Goal: Task Accomplishment & Management: Use online tool/utility

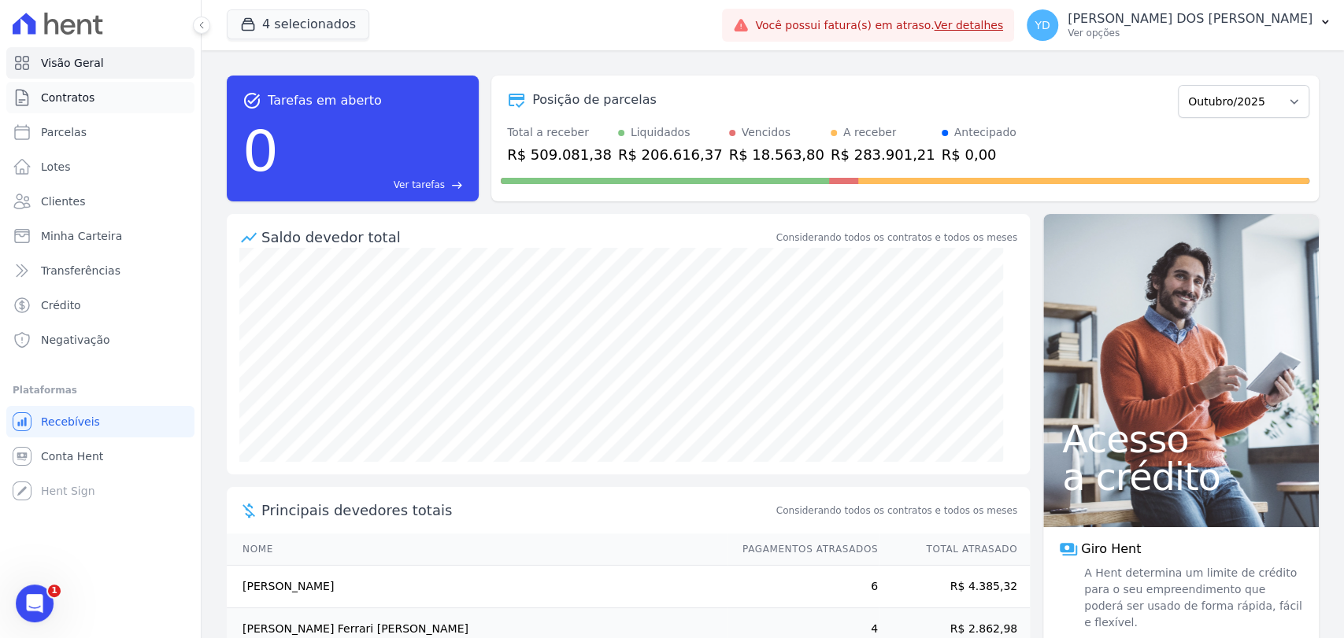
click at [114, 107] on link "Contratos" at bounding box center [100, 97] width 188 height 31
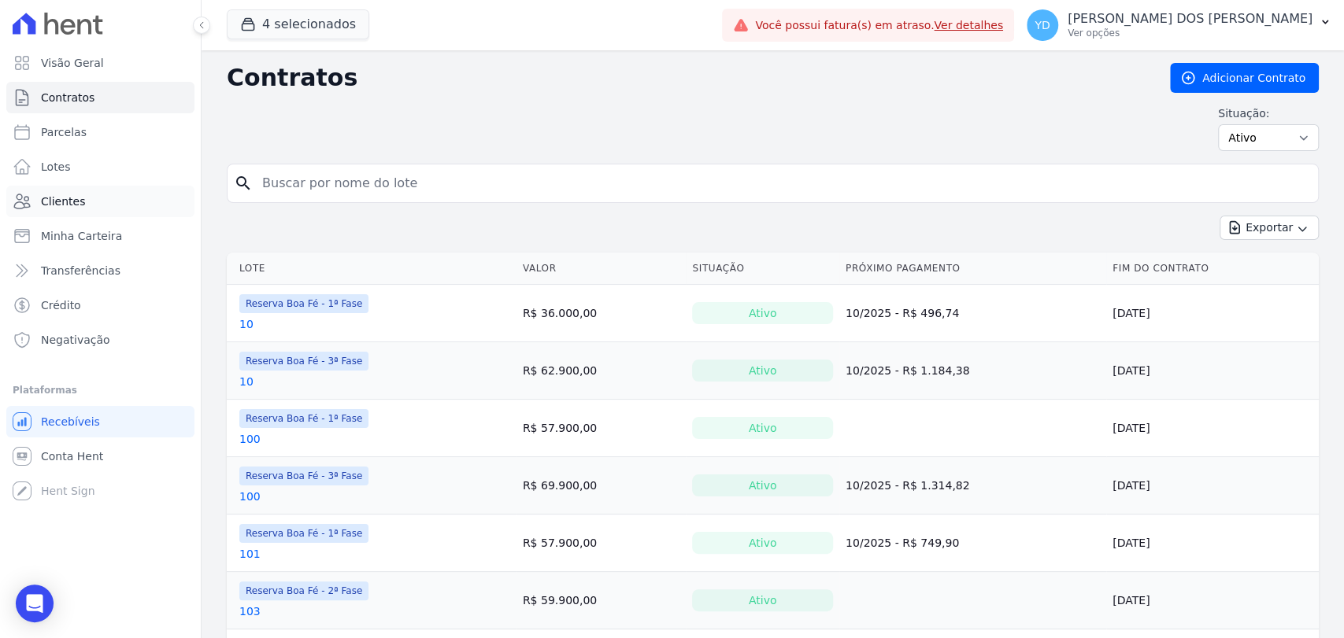
click at [94, 203] on link "Clientes" at bounding box center [100, 201] width 188 height 31
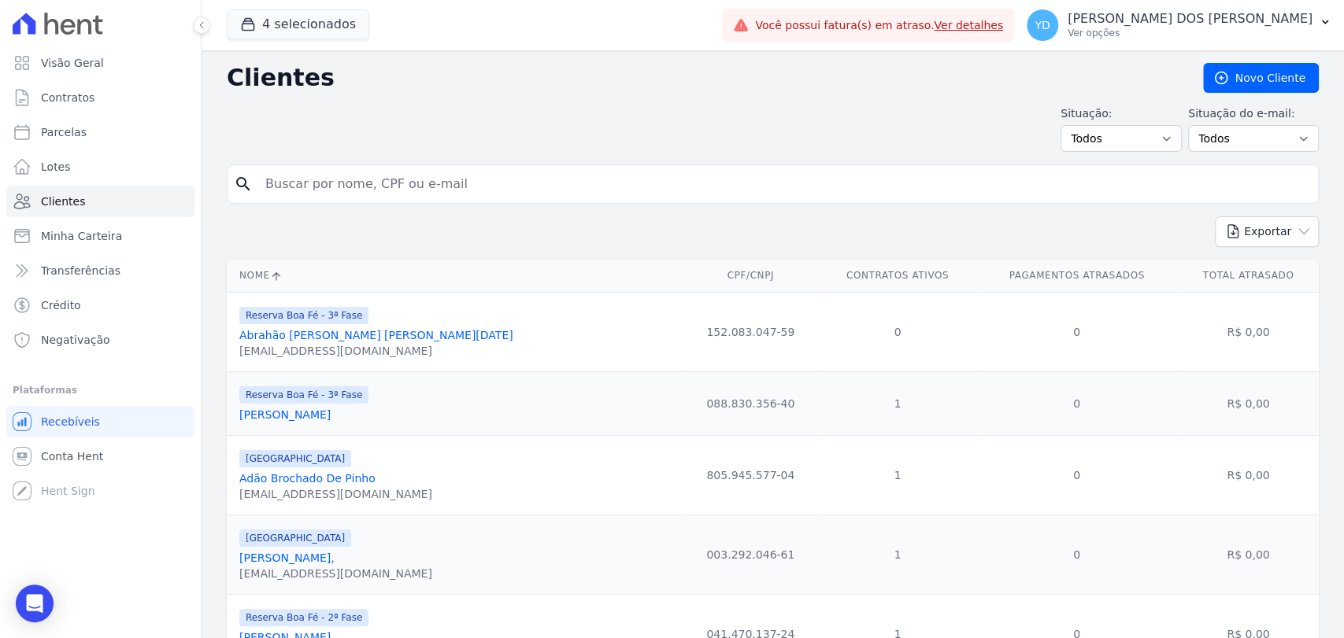
click at [367, 194] on input "search" at bounding box center [784, 183] width 1056 height 31
click at [366, 190] on input "search" at bounding box center [784, 183] width 1056 height 31
type input "bruno"
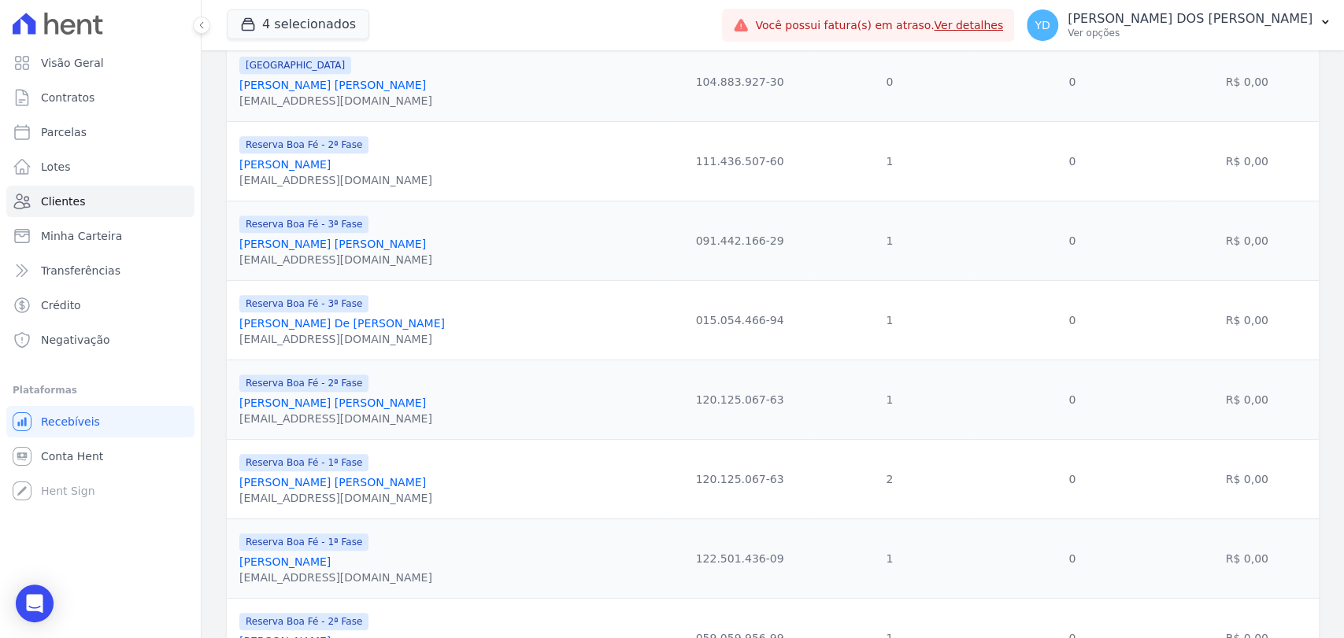
scroll to position [655, 0]
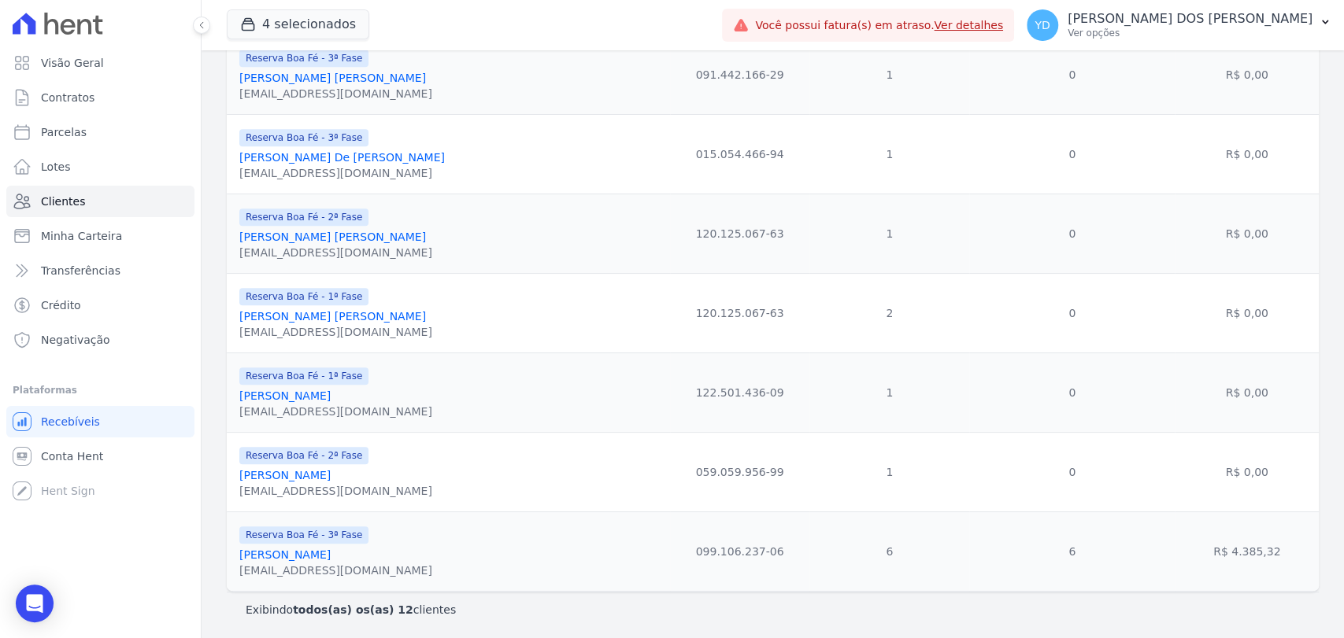
click at [312, 560] on link "Bruno Torres Da Cruz" at bounding box center [284, 555] width 91 height 13
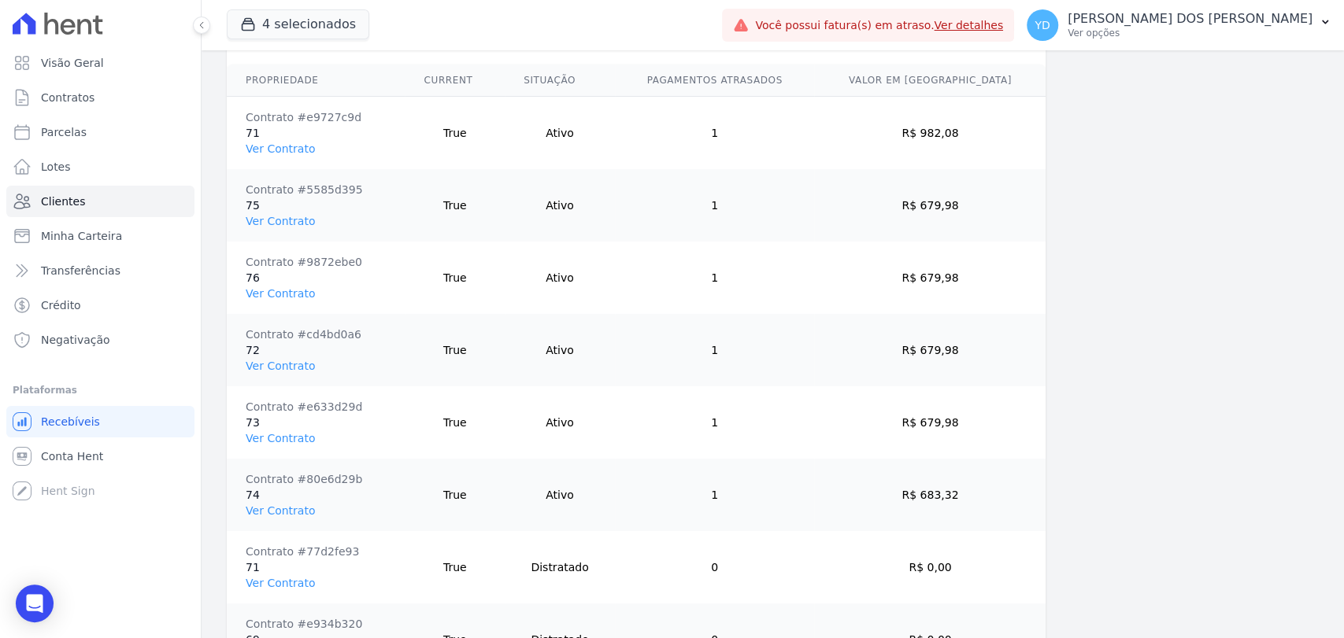
scroll to position [1224, 0]
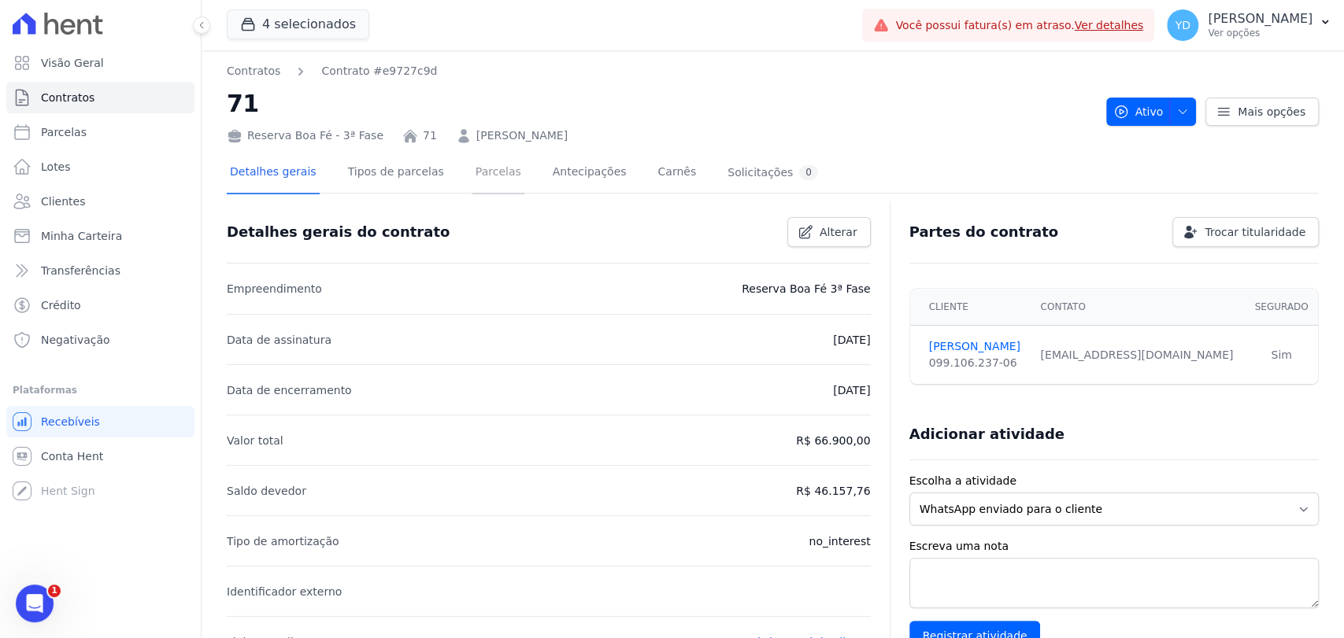
click at [481, 172] on link "Parcelas" at bounding box center [498, 174] width 52 height 42
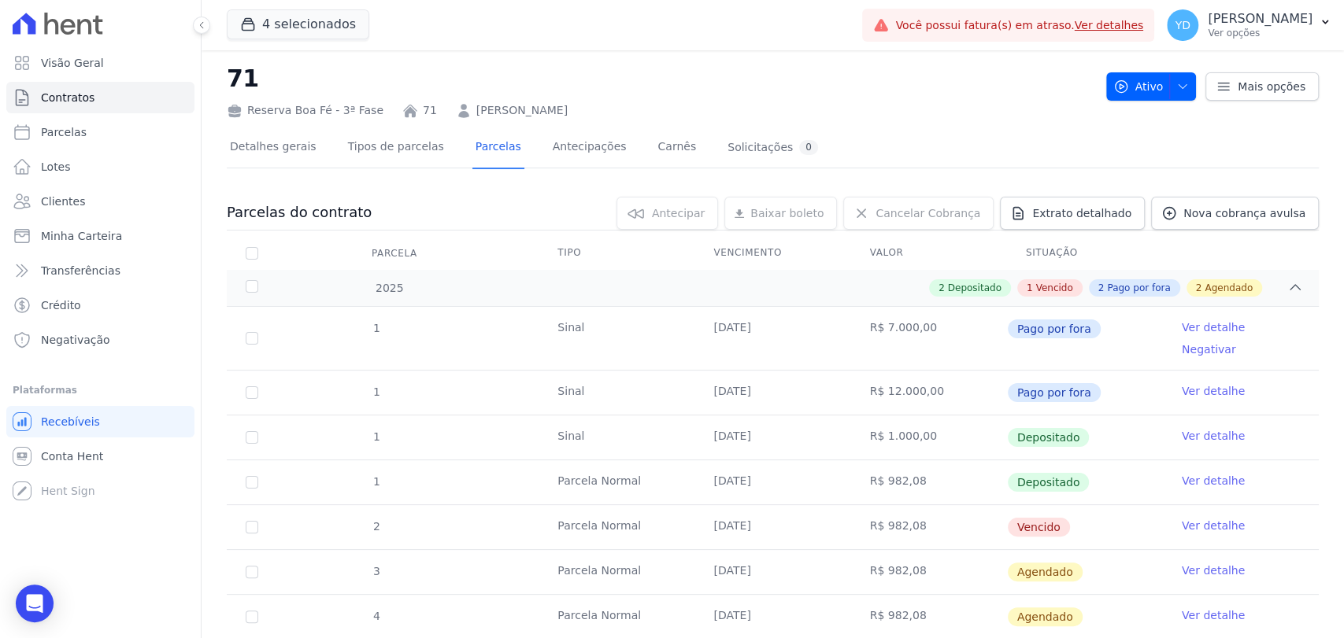
scroll to position [201, 0]
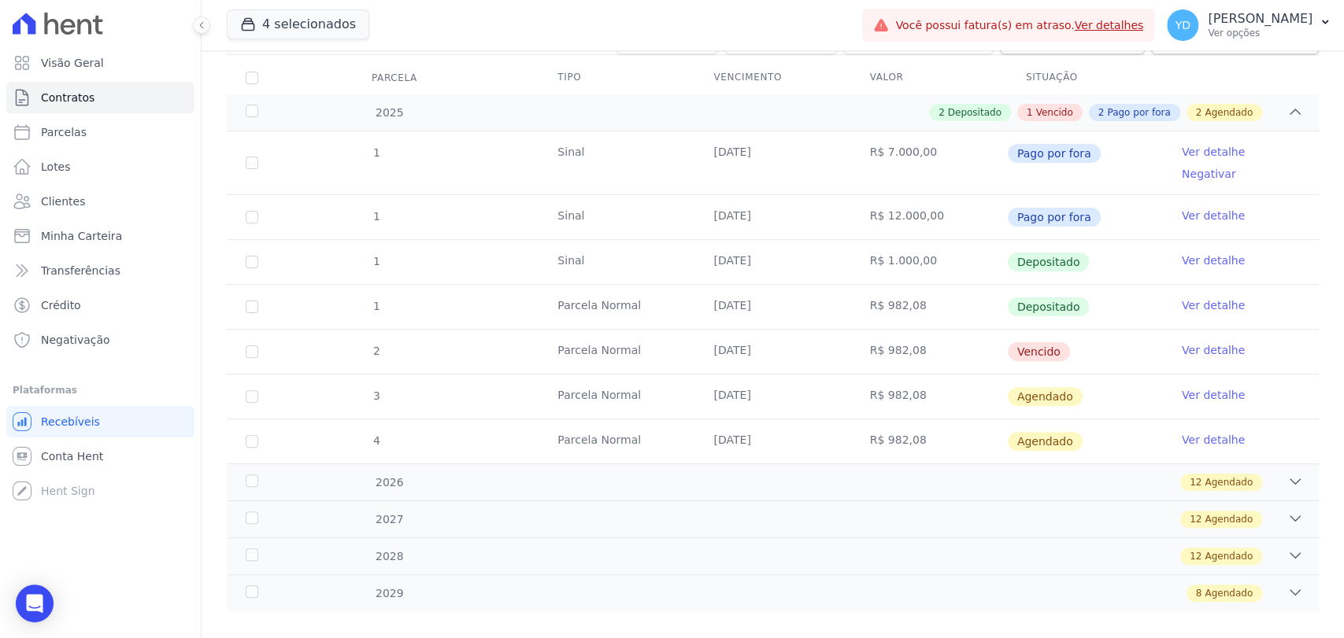
click at [1188, 342] on link "Ver detalhe" at bounding box center [1213, 350] width 63 height 16
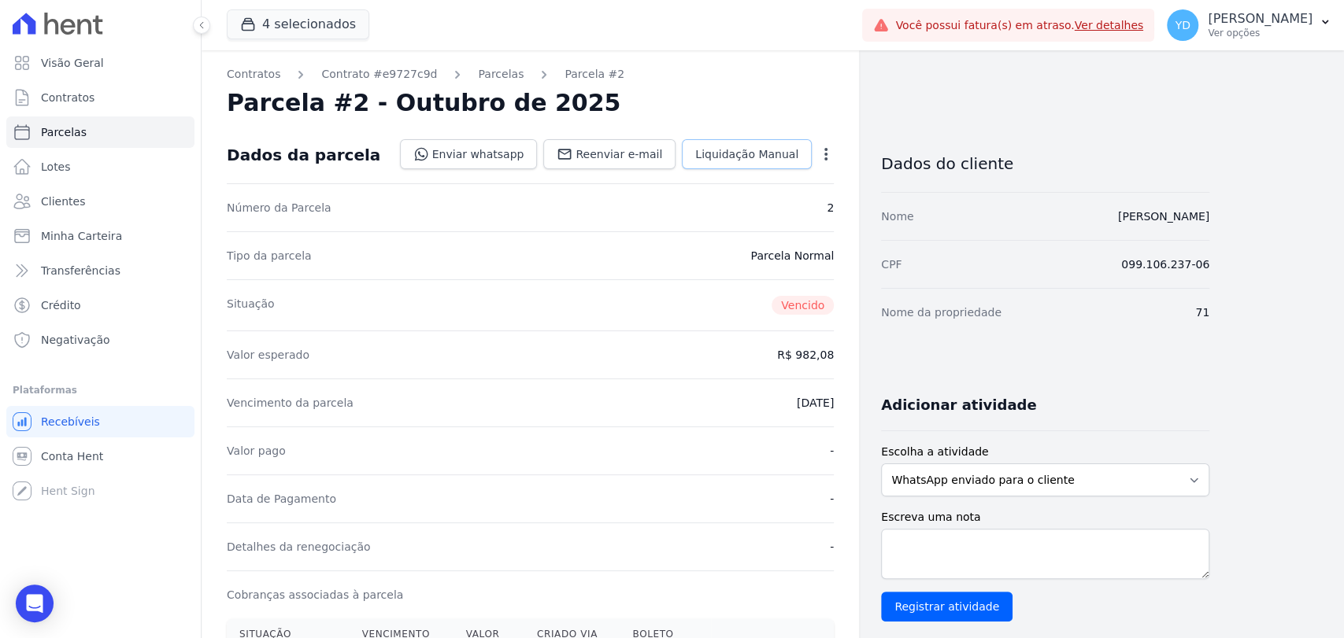
click at [742, 165] on link "Liquidação Manual" at bounding box center [747, 154] width 130 height 30
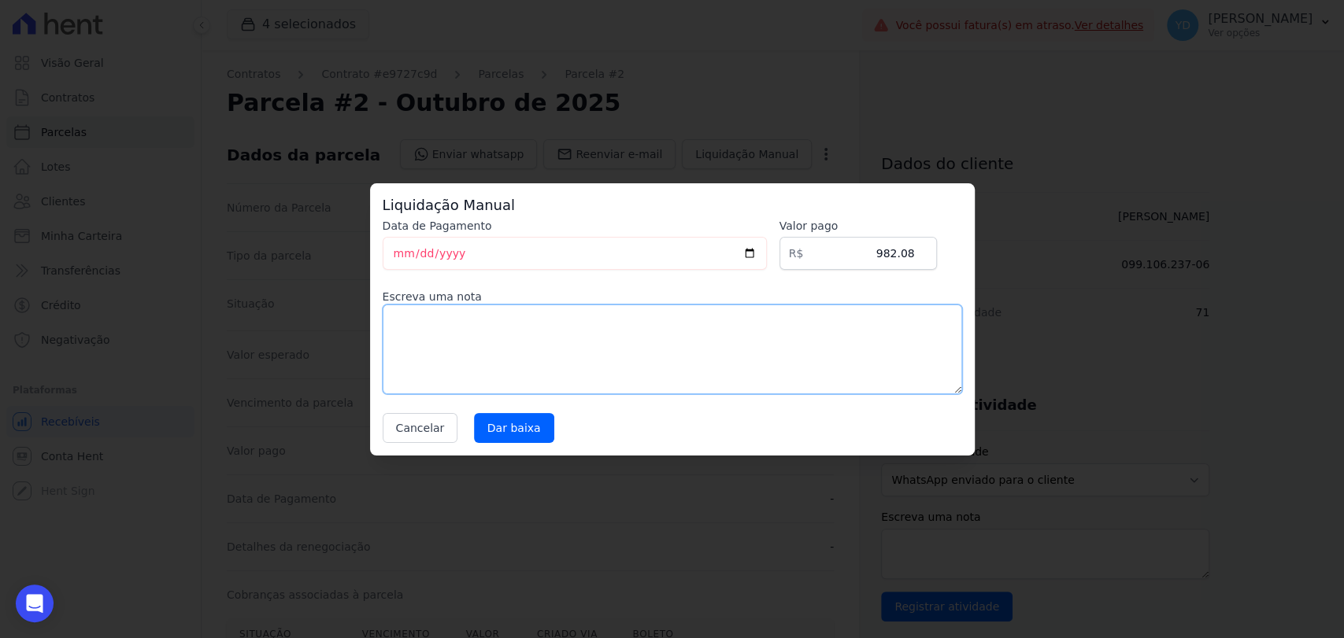
click at [597, 383] on textarea at bounding box center [672, 350] width 579 height 90
paste textarea "Pagamento por meio de indicação do lote 123 e 124!"
type textarea "Pagamento por meio de indicação do lote 123 e 124!"
click at [498, 435] on input "Dar baixa" at bounding box center [514, 428] width 80 height 30
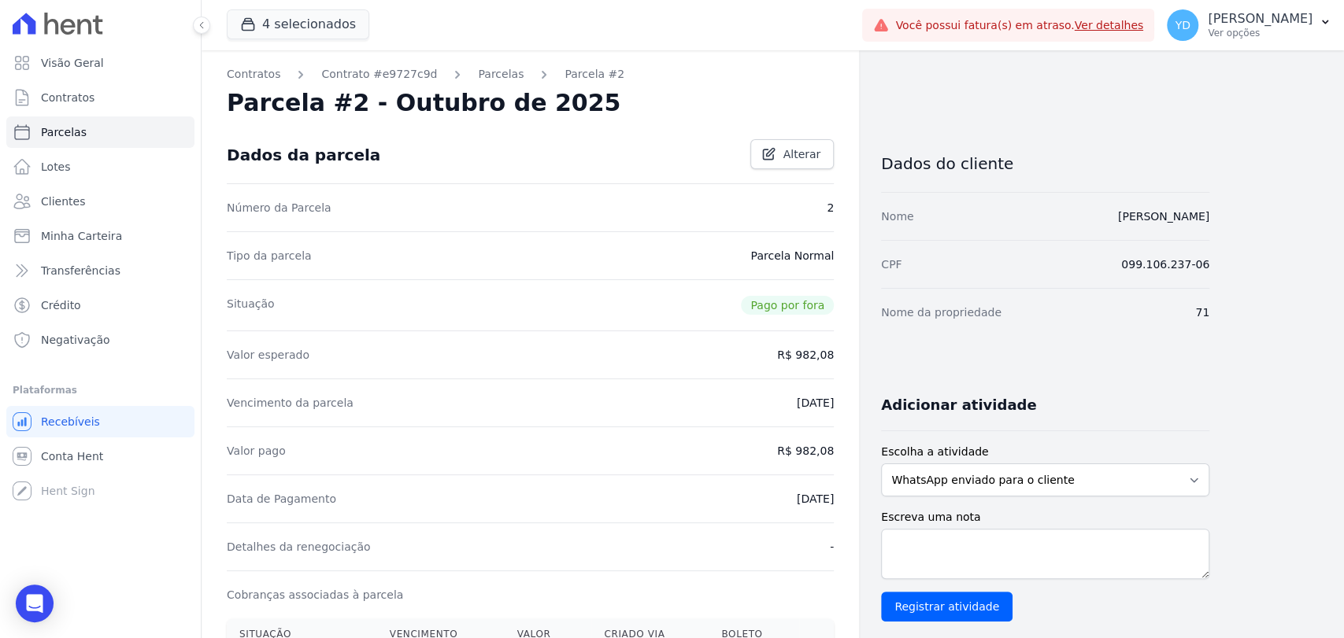
scroll to position [175, 0]
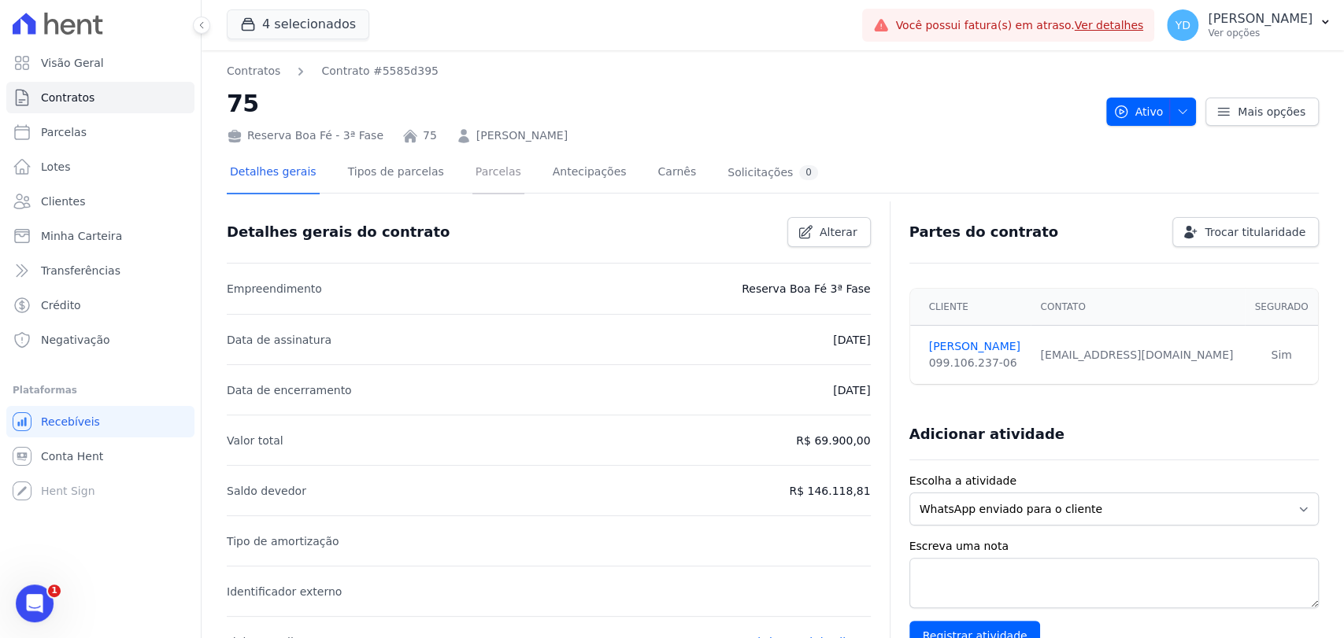
click at [489, 181] on link "Parcelas" at bounding box center [498, 174] width 52 height 42
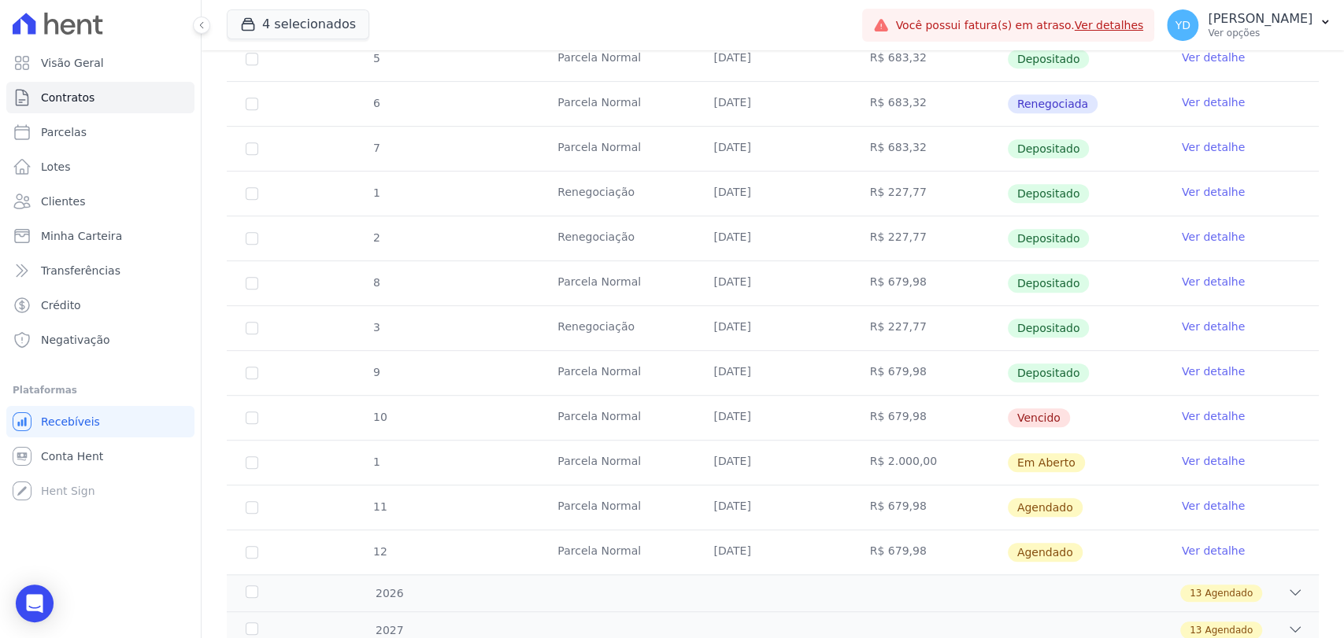
scroll to position [524, 0]
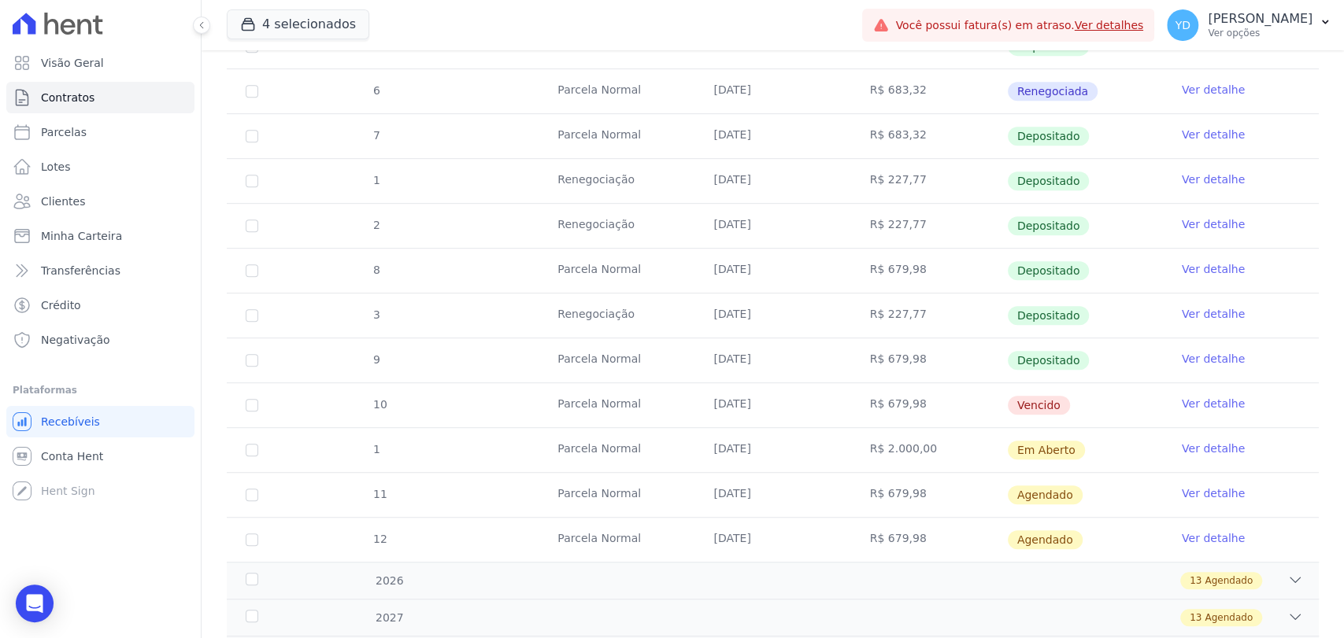
click at [1192, 405] on link "Ver detalhe" at bounding box center [1213, 404] width 63 height 16
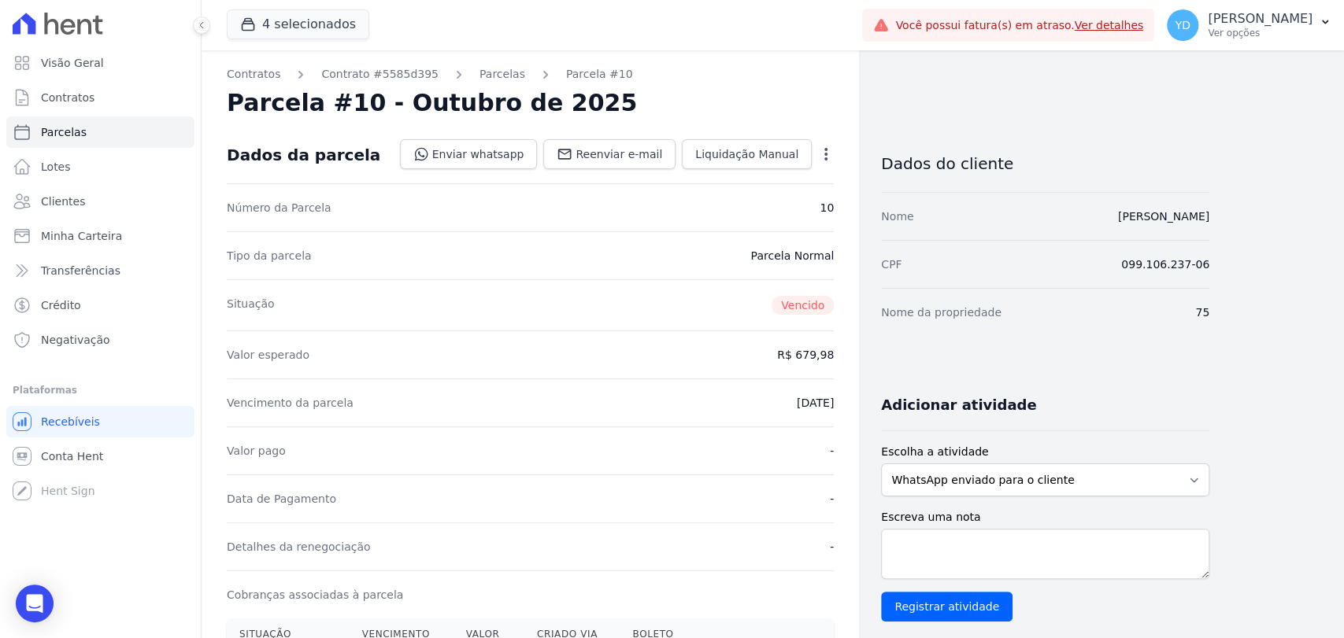
click at [824, 157] on icon "button" at bounding box center [826, 154] width 16 height 16
click at [626, 216] on div "Número da Parcela 10" at bounding box center [530, 207] width 607 height 48
click at [737, 161] on span "Liquidação Manual" at bounding box center [746, 154] width 103 height 16
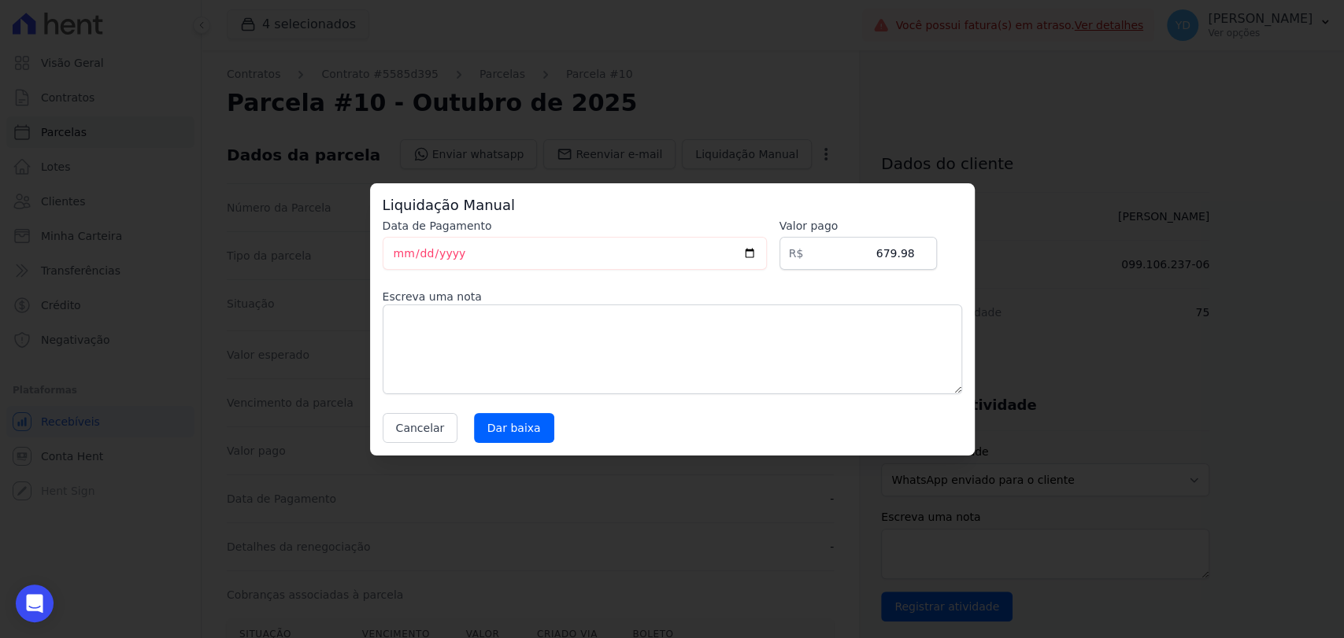
drag, startPoint x: 674, startPoint y: 280, endPoint x: 674, endPoint y: 309, distance: 29.1
click at [674, 291] on div "Data de Pagamento 2025-10-13 Valor pago R$ 679.98 Escreva uma nota Cancelar Dar…" at bounding box center [672, 330] width 579 height 225
click at [680, 325] on textarea at bounding box center [672, 350] width 579 height 90
drag, startPoint x: 668, startPoint y: 336, endPoint x: 348, endPoint y: 341, distance: 319.6
click at [348, 341] on div "Liquidação Manual Data de Pagamento 2025-10-13 Valor pago R$ 679.98 Escreva uma…" at bounding box center [672, 319] width 1344 height 638
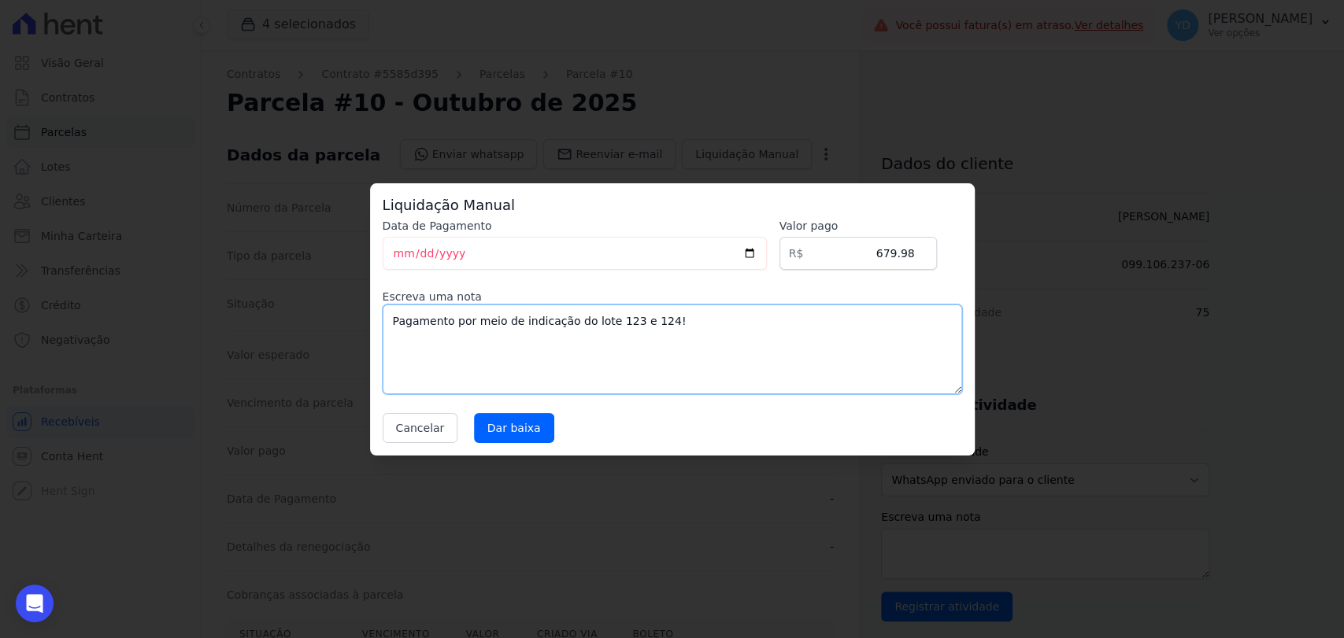
type textarea "Pagamento por meio de indicação do lote 123 e 124!"
click at [453, 320] on textarea "Pagamento por meio de indicação do lote 123 e 124!" at bounding box center [672, 350] width 579 height 90
click at [397, 259] on input "[DATE]" at bounding box center [575, 253] width 384 height 33
click at [507, 427] on input "Dar baixa" at bounding box center [514, 428] width 80 height 30
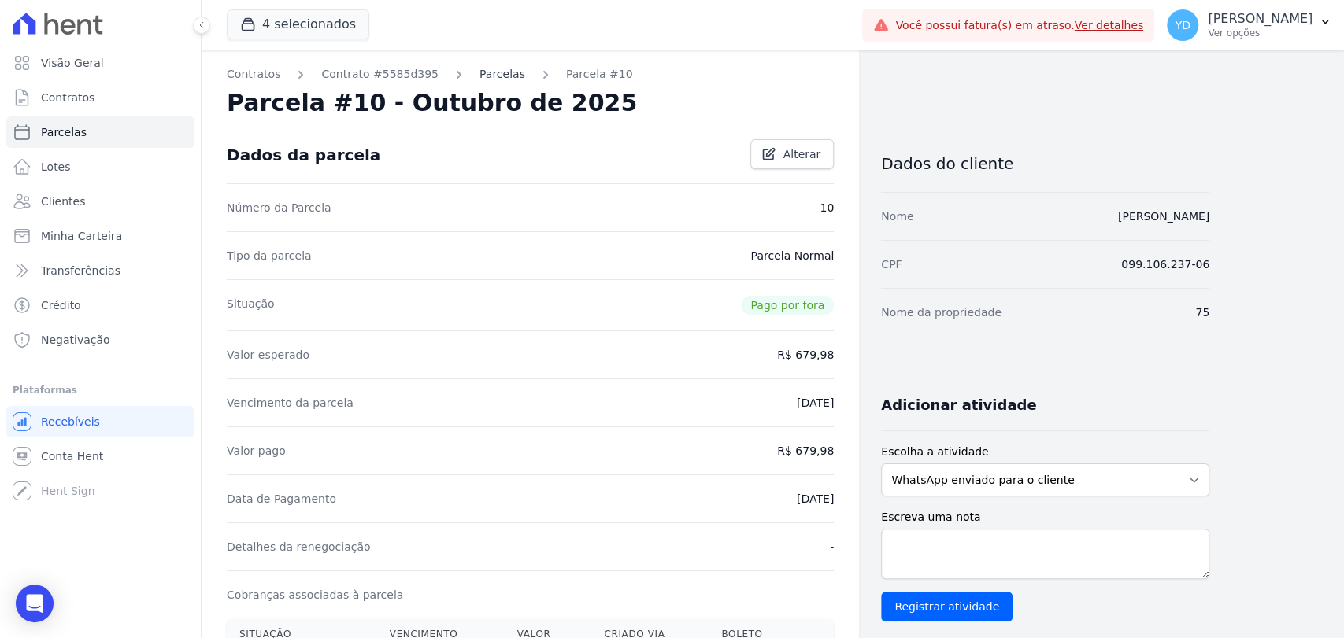
click at [485, 79] on link "Parcelas" at bounding box center [502, 74] width 46 height 17
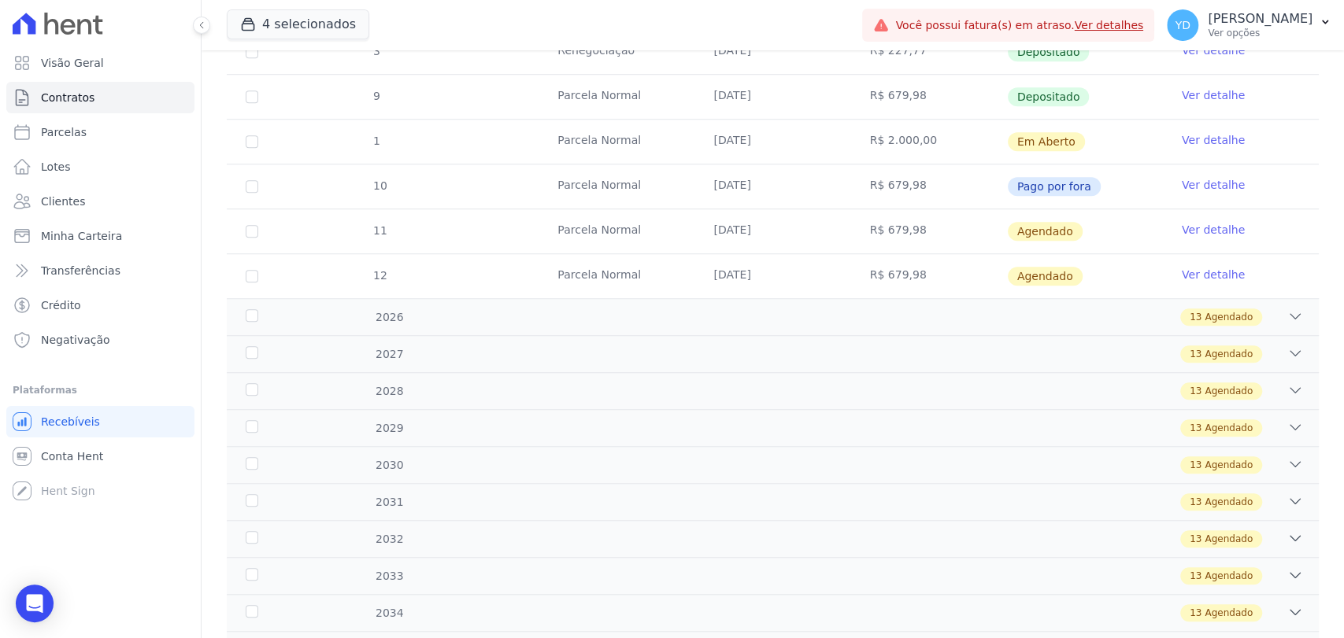
scroll to position [787, 0]
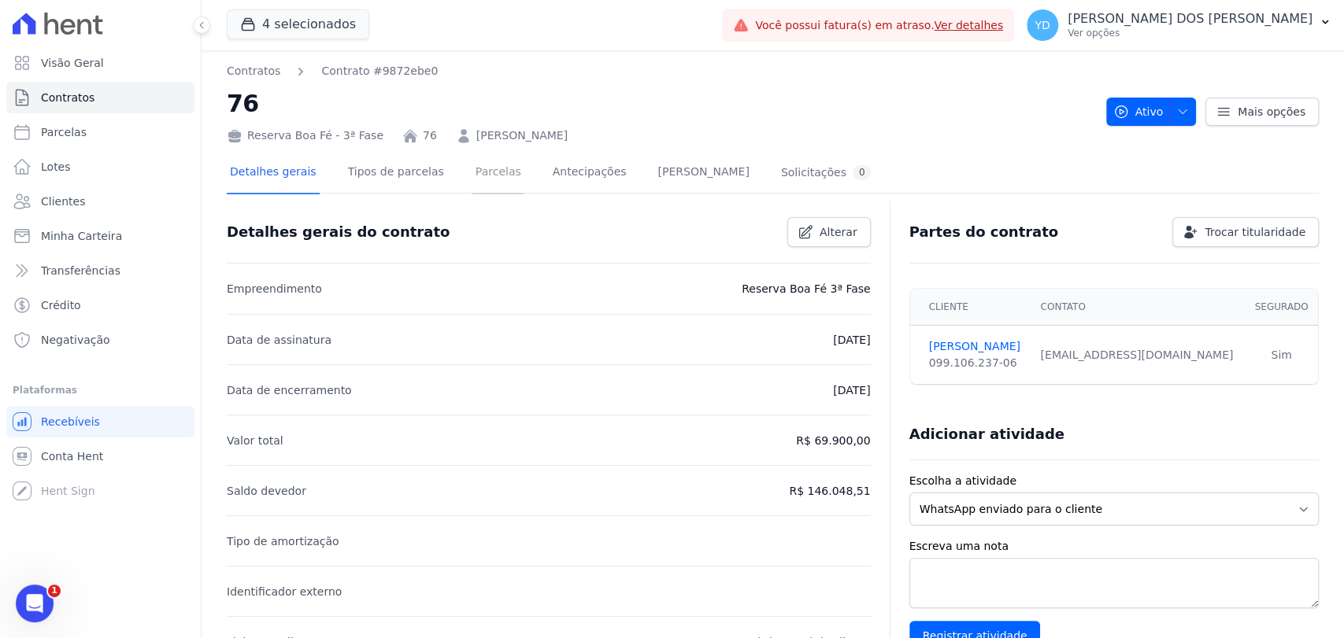
click at [476, 183] on link "Parcelas" at bounding box center [498, 174] width 52 height 42
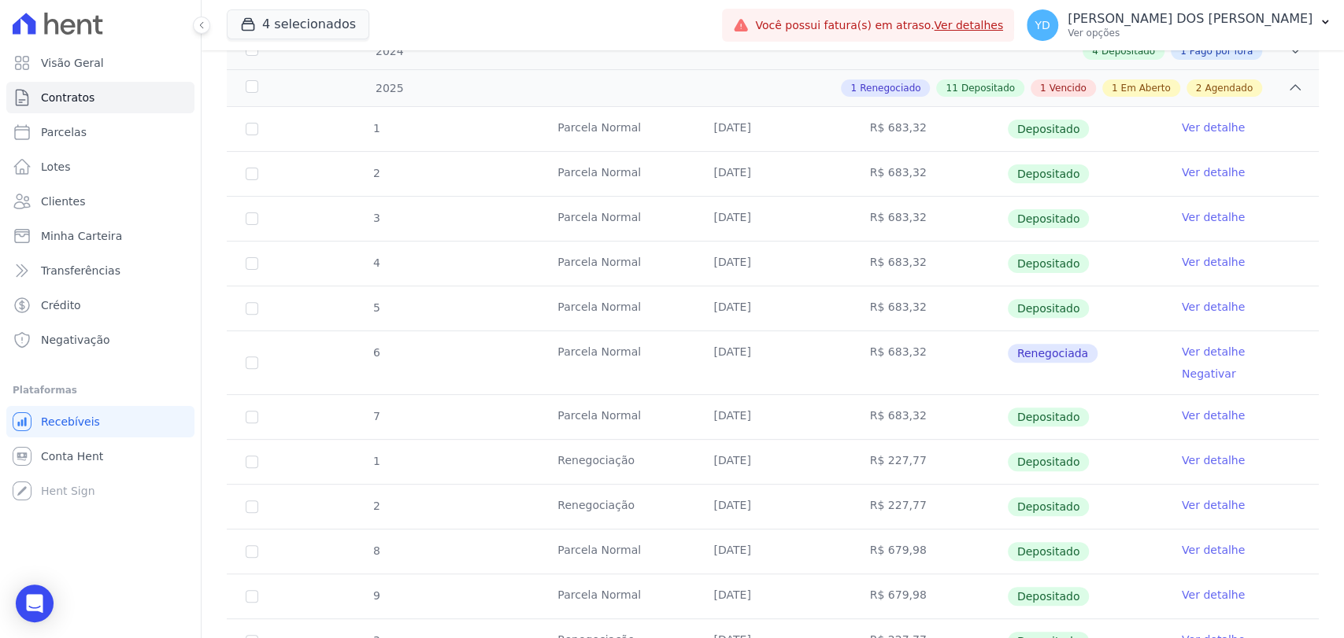
scroll to position [612, 0]
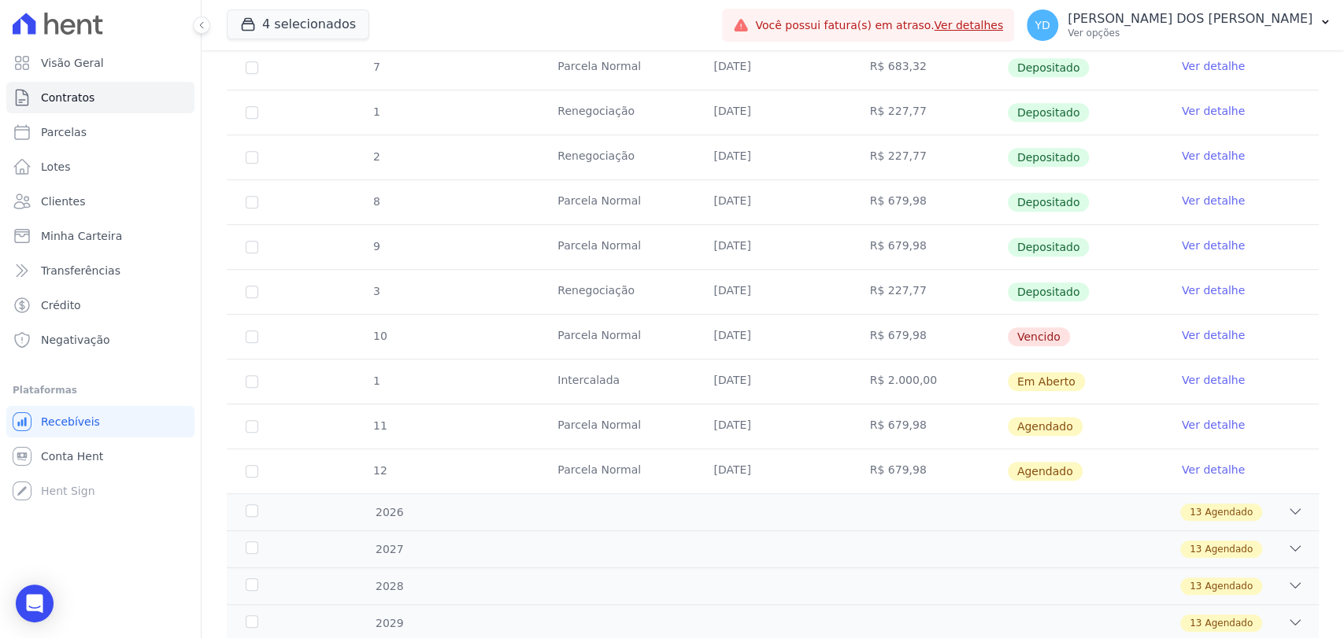
click at [1196, 327] on link "Ver detalhe" at bounding box center [1213, 335] width 63 height 16
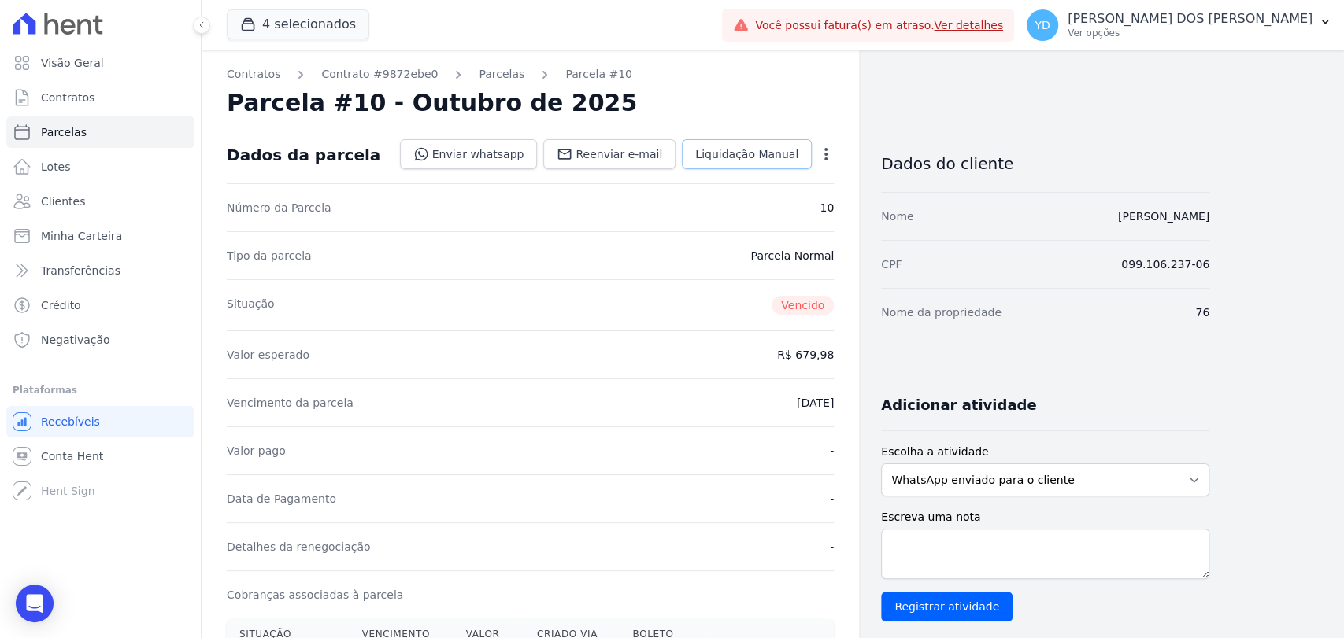
click at [721, 153] on span "Liquidação Manual" at bounding box center [746, 154] width 103 height 16
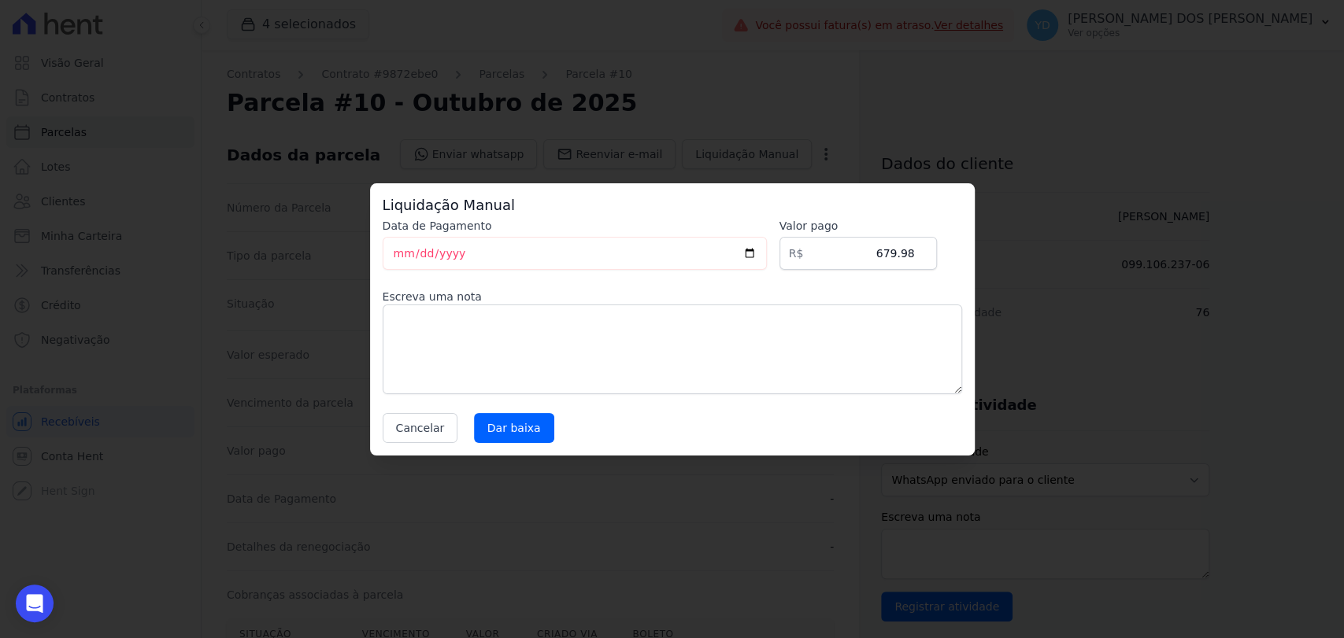
drag, startPoint x: 649, startPoint y: 291, endPoint x: 620, endPoint y: 348, distance: 63.4
click at [648, 298] on label "Escreva uma nota" at bounding box center [672, 297] width 579 height 16
click at [617, 351] on textarea at bounding box center [672, 350] width 579 height 90
paste textarea "Pagamento por meio de indicação do lote 123 e 124!"
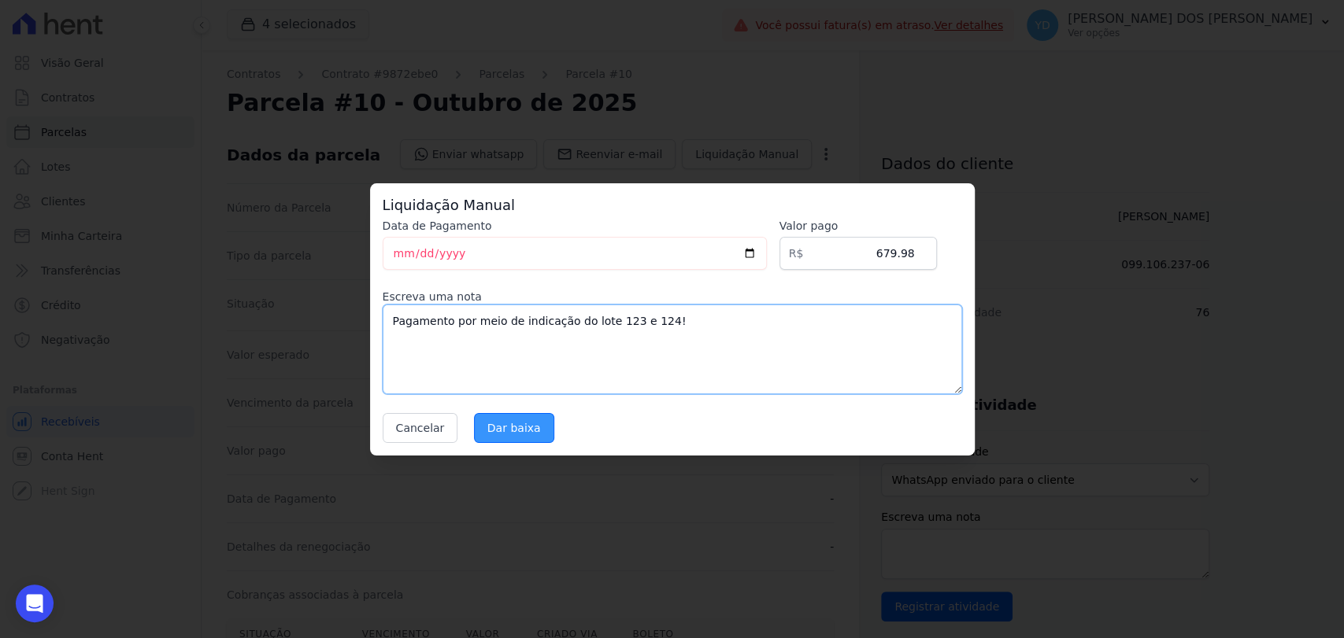
type textarea "Pagamento por meio de indicação do lote 123 e 124!"
click at [505, 431] on input "Dar baixa" at bounding box center [514, 428] width 80 height 30
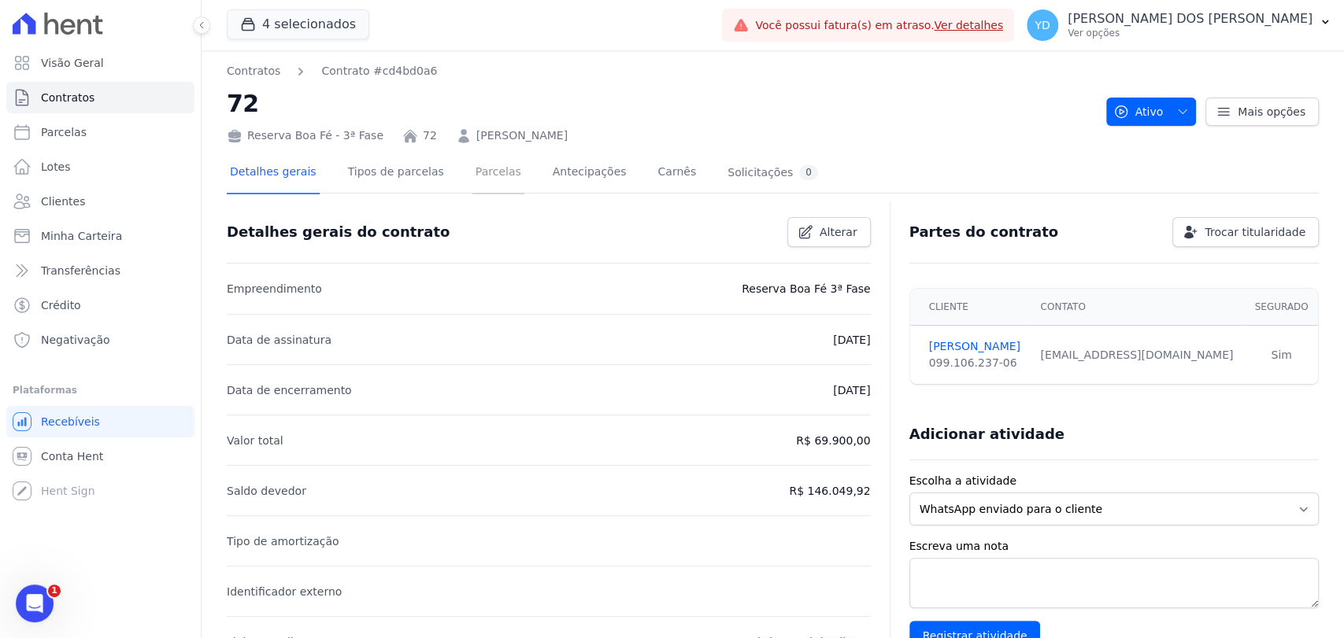
click at [475, 187] on link "Parcelas" at bounding box center [498, 174] width 52 height 42
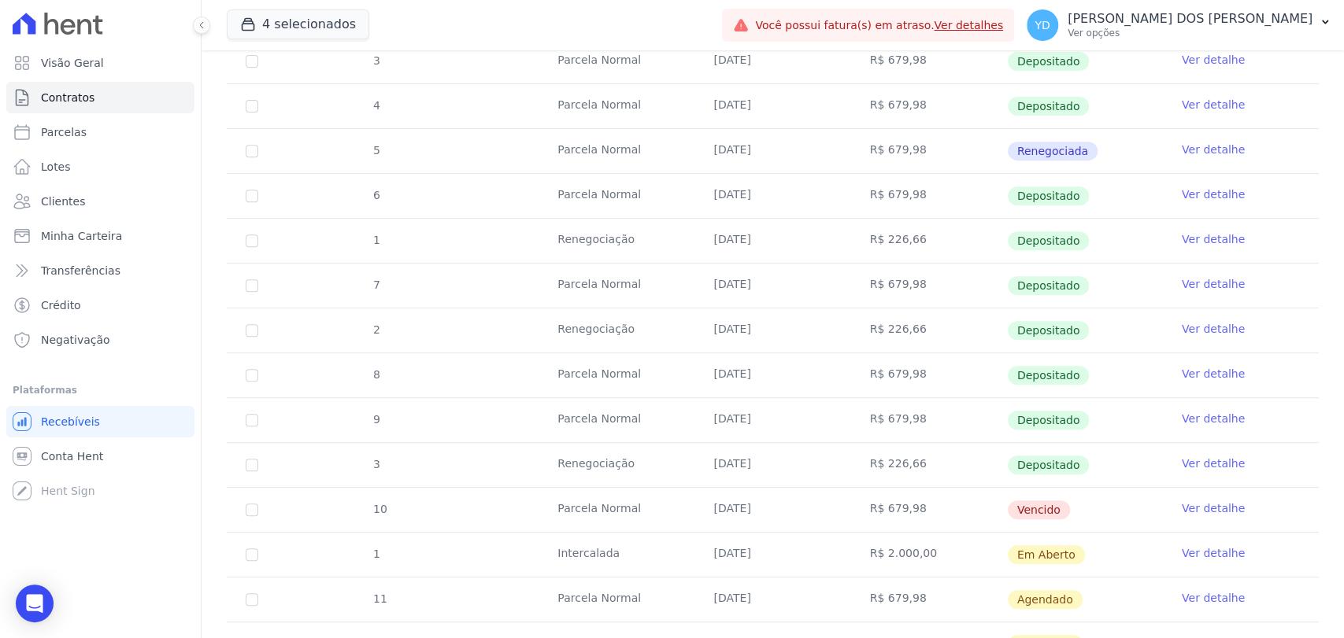
scroll to position [437, 0]
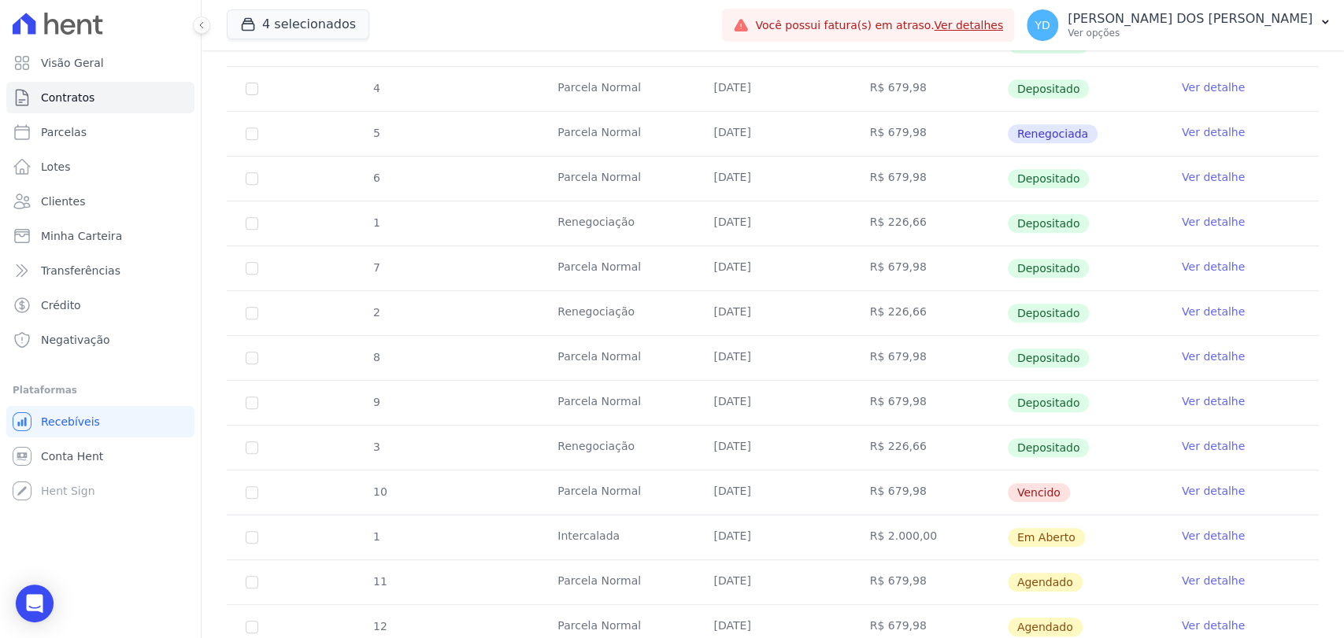
click at [1200, 499] on td "Ver detalhe" at bounding box center [1241, 493] width 156 height 44
click at [1197, 488] on link "Ver detalhe" at bounding box center [1213, 491] width 63 height 16
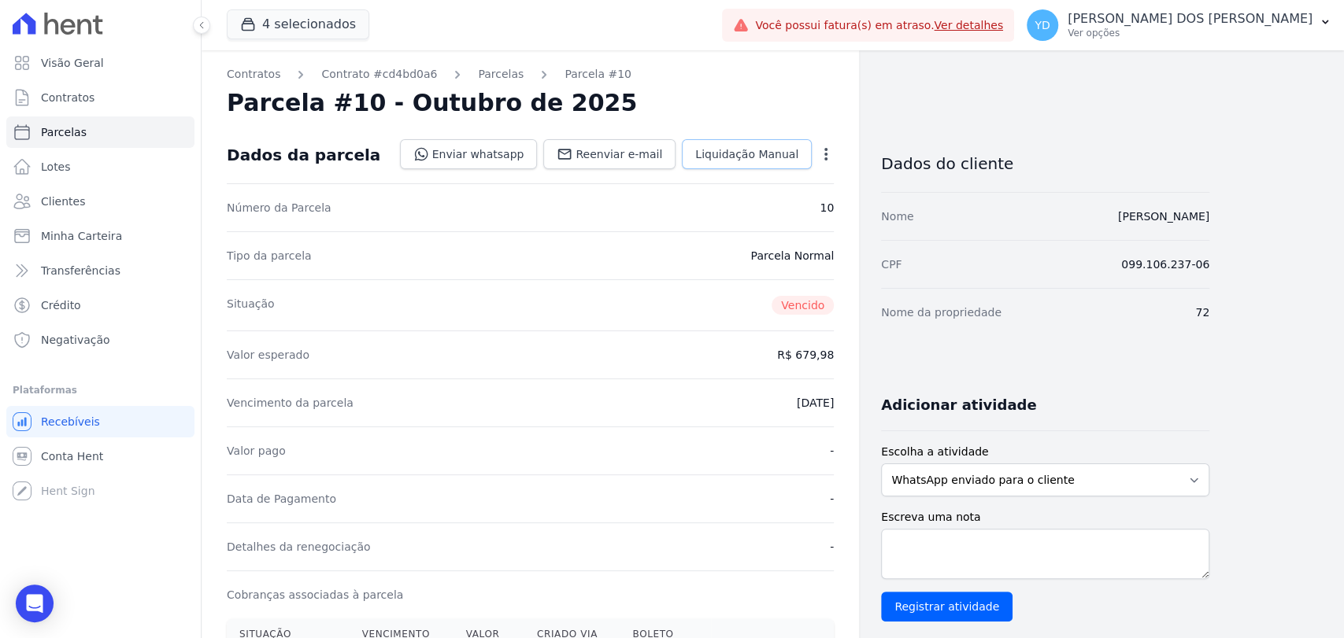
drag, startPoint x: 725, startPoint y: 151, endPoint x: 719, endPoint y: 165, distance: 15.5
click at [725, 151] on span "Liquidação Manual" at bounding box center [746, 154] width 103 height 16
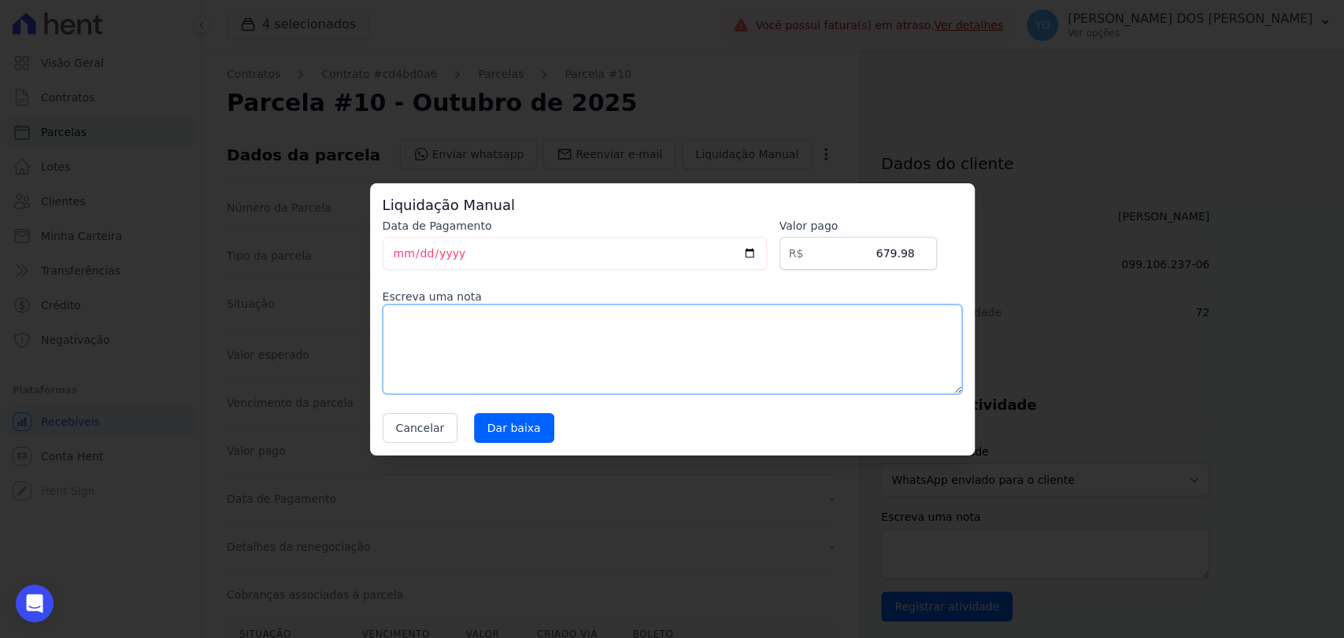
click at [590, 335] on textarea at bounding box center [672, 350] width 579 height 90
paste textarea "Pagamento por meio de indicação do lote 123 e 124!"
type textarea "Pagamento por meio de indicação do lote 123 e 124!"
click at [501, 436] on input "Dar baixa" at bounding box center [514, 428] width 80 height 30
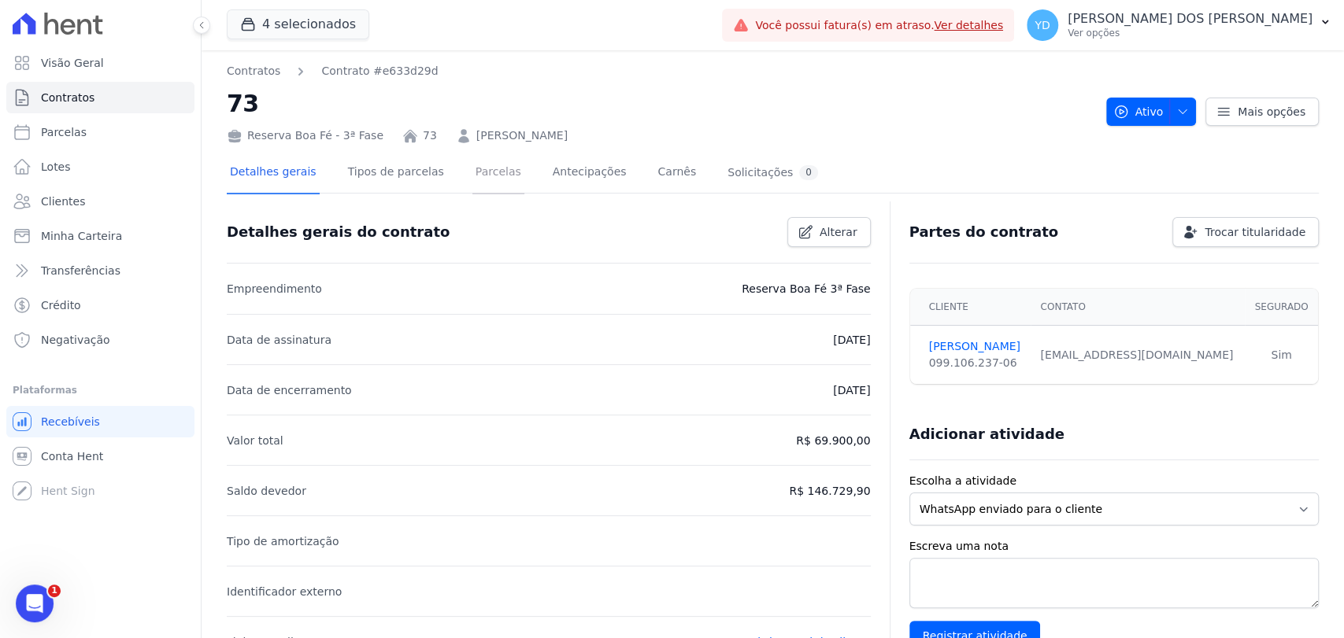
click at [495, 164] on link "Parcelas" at bounding box center [498, 174] width 52 height 42
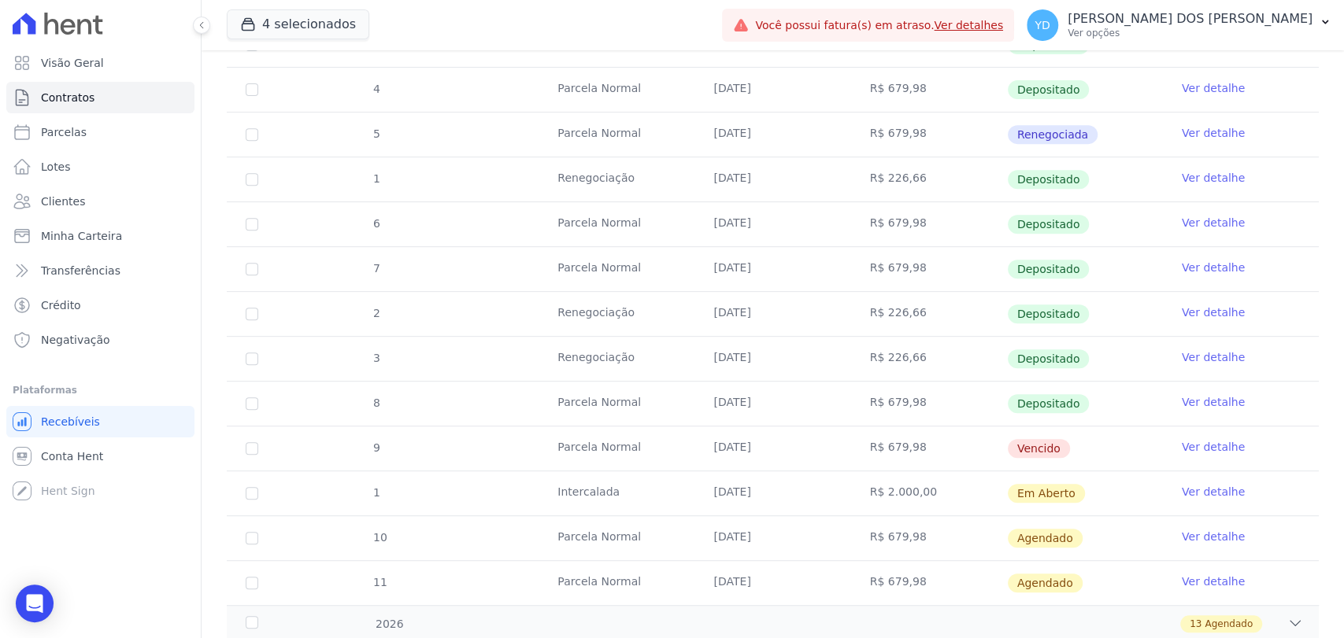
scroll to position [437, 0]
drag, startPoint x: 1189, startPoint y: 445, endPoint x: 1179, endPoint y: 426, distance: 21.5
click at [1189, 446] on link "Ver detalhe" at bounding box center [1213, 446] width 63 height 16
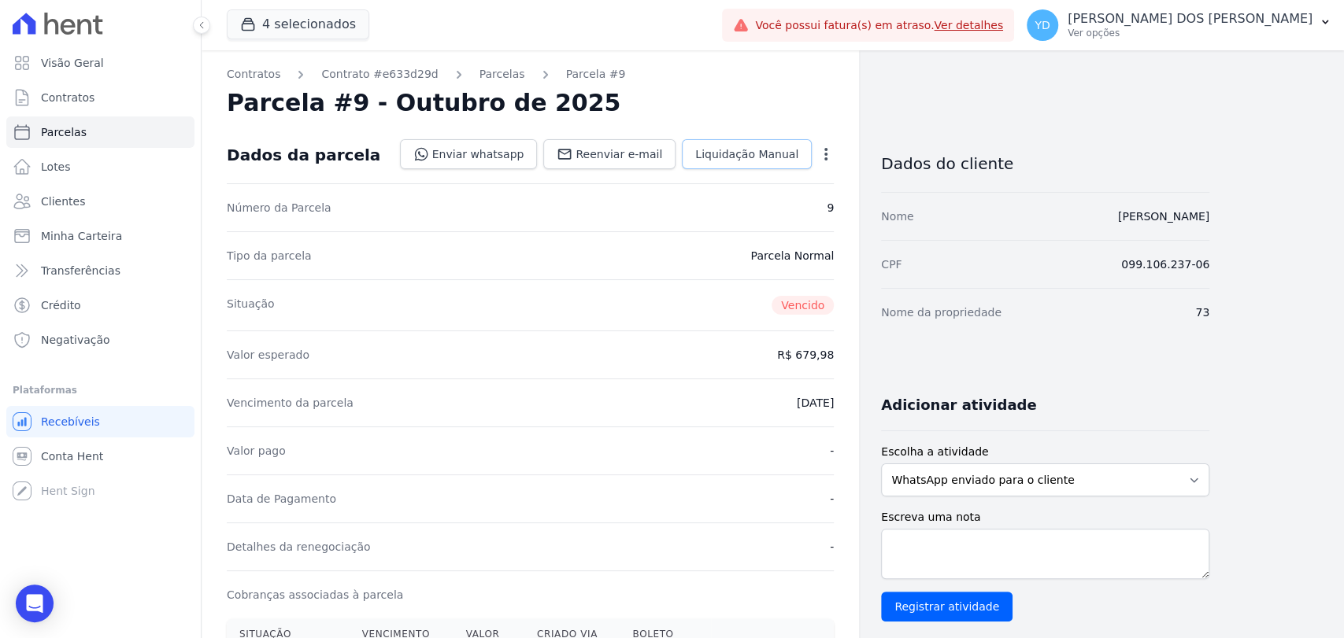
click at [744, 153] on span "Liquidação Manual" at bounding box center [746, 154] width 103 height 16
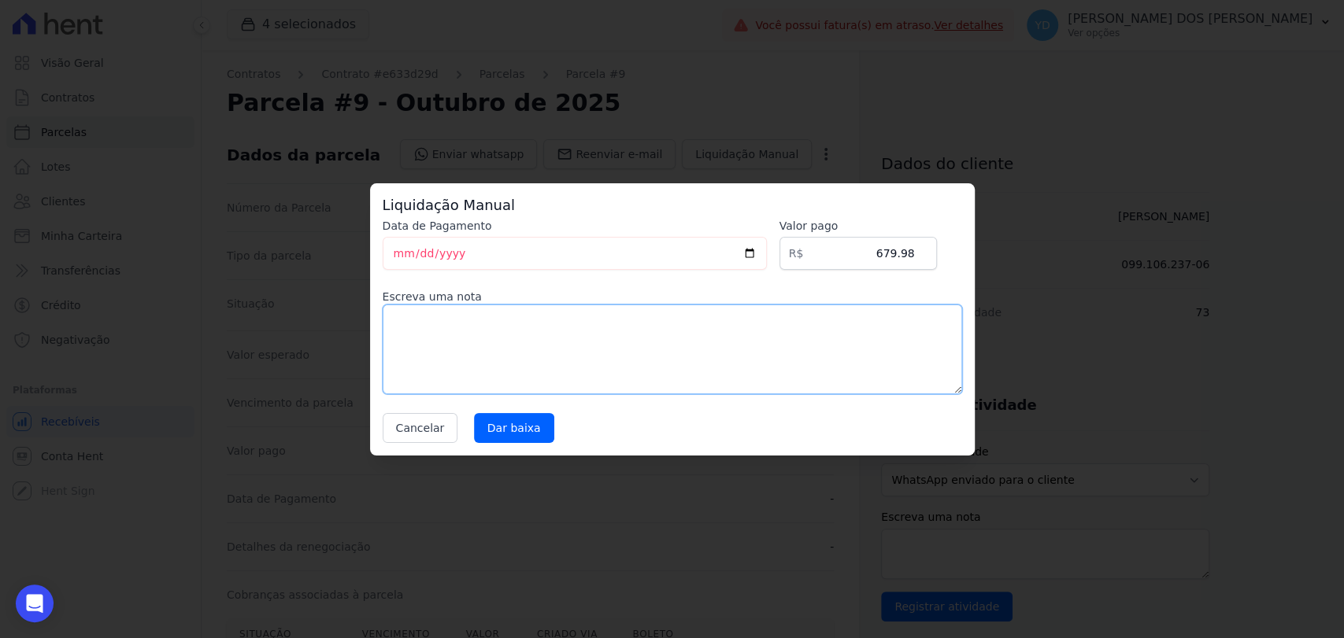
click at [588, 348] on textarea at bounding box center [672, 350] width 579 height 90
paste textarea "Pagamento por meio de indicação do lote 123 e 124!"
type textarea "Pagamento por meio de indicação do lote 123 e 124!"
click at [542, 422] on div "Cancelar Dar baixa" at bounding box center [672, 428] width 579 height 30
click at [512, 431] on input "Dar baixa" at bounding box center [514, 428] width 80 height 30
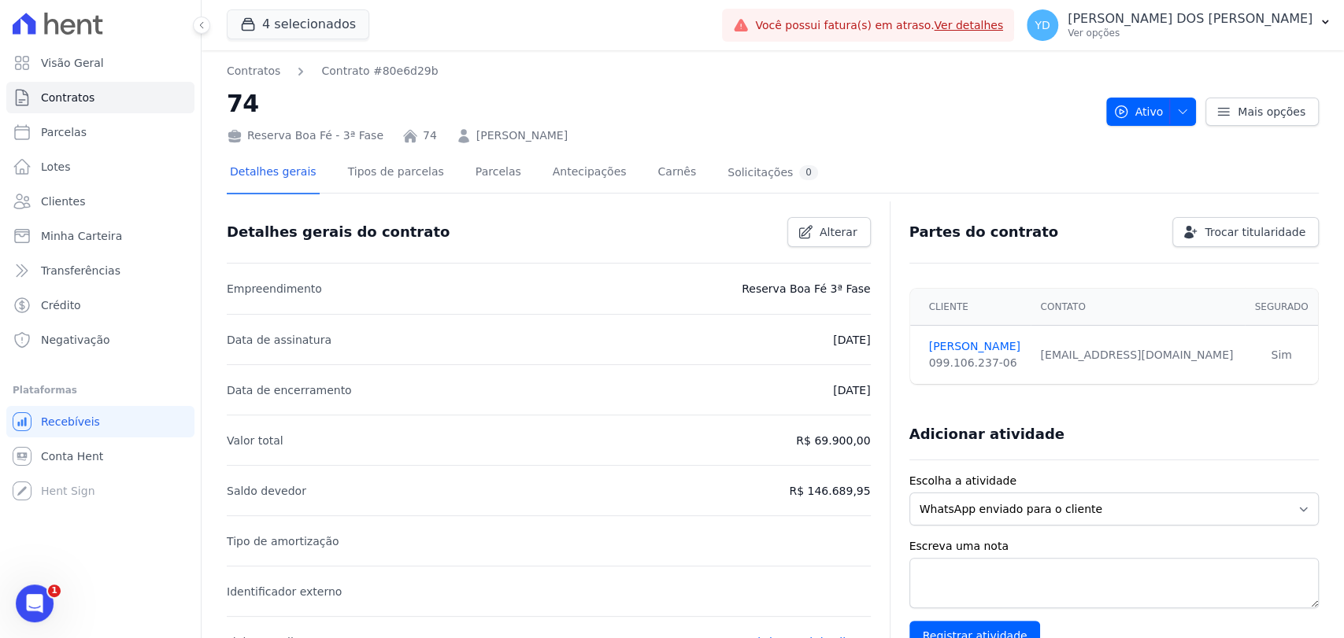
click at [503, 171] on div "Detalhes gerais Tipos de parcelas [GEOGRAPHIC_DATA] Antecipações [PERSON_NAME] …" at bounding box center [524, 174] width 594 height 42
click at [477, 167] on link "Parcelas" at bounding box center [498, 174] width 52 height 42
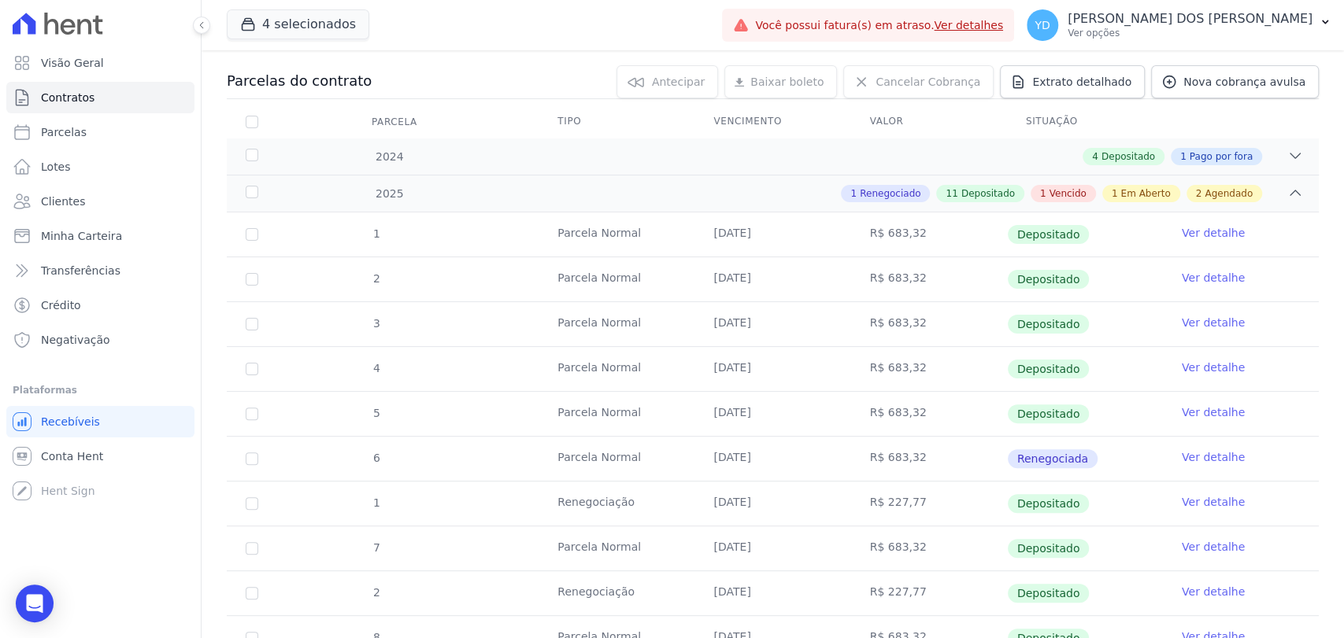
scroll to position [350, 0]
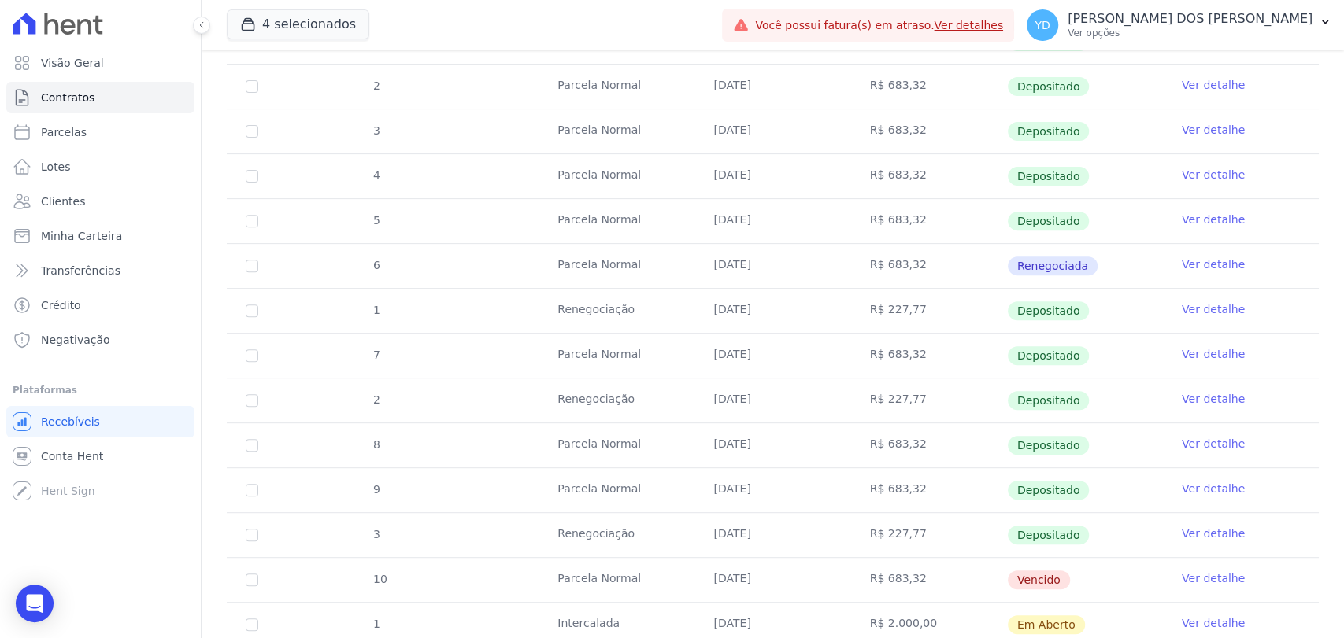
click at [1204, 533] on link "Ver detalhe" at bounding box center [1213, 534] width 63 height 16
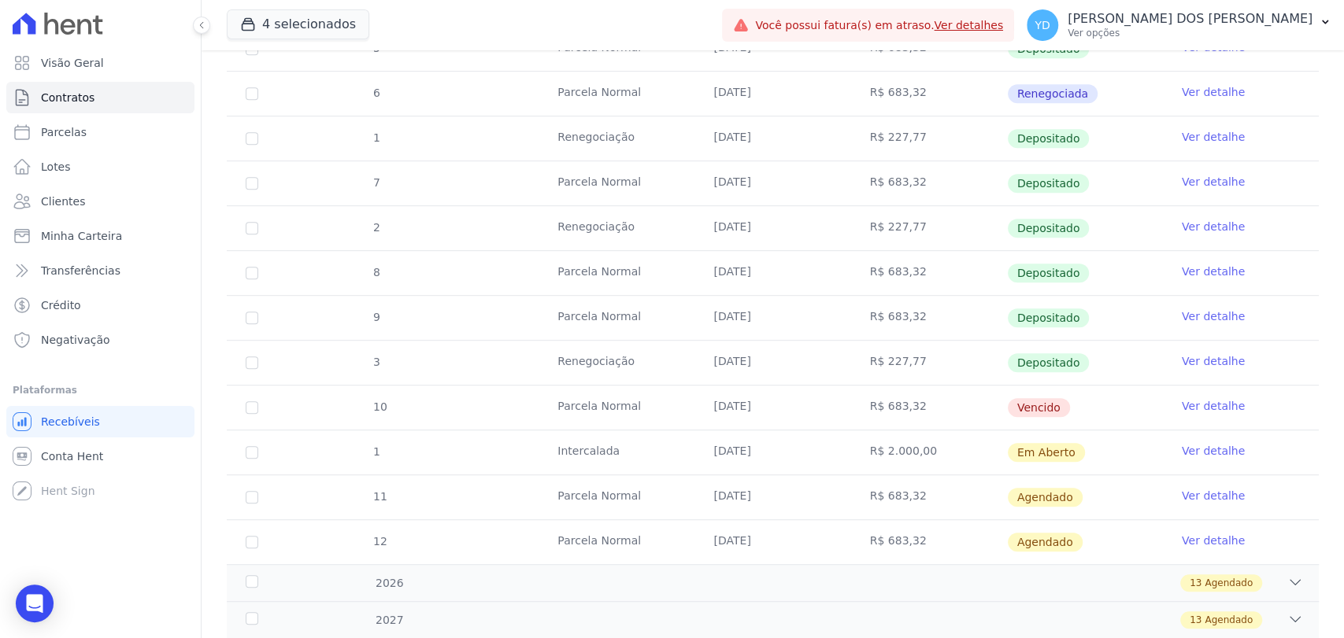
scroll to position [612, 0]
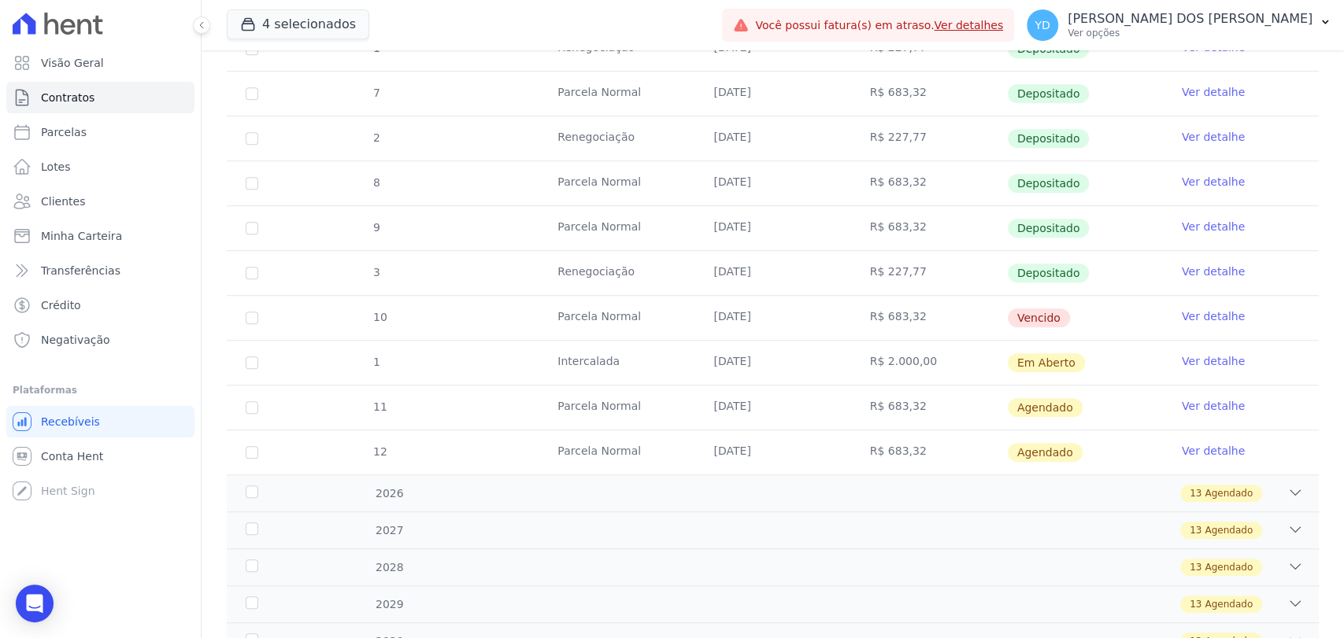
click at [1191, 314] on link "Ver detalhe" at bounding box center [1213, 317] width 63 height 16
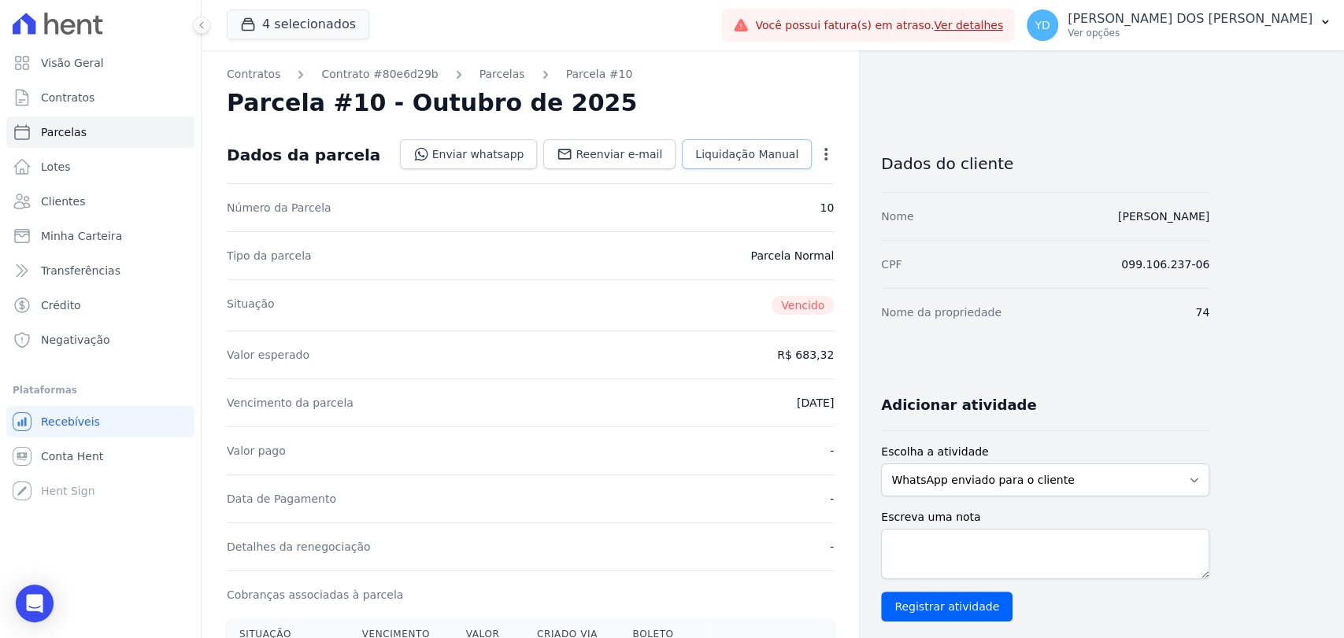
click at [742, 151] on span "Liquidação Manual" at bounding box center [746, 154] width 103 height 16
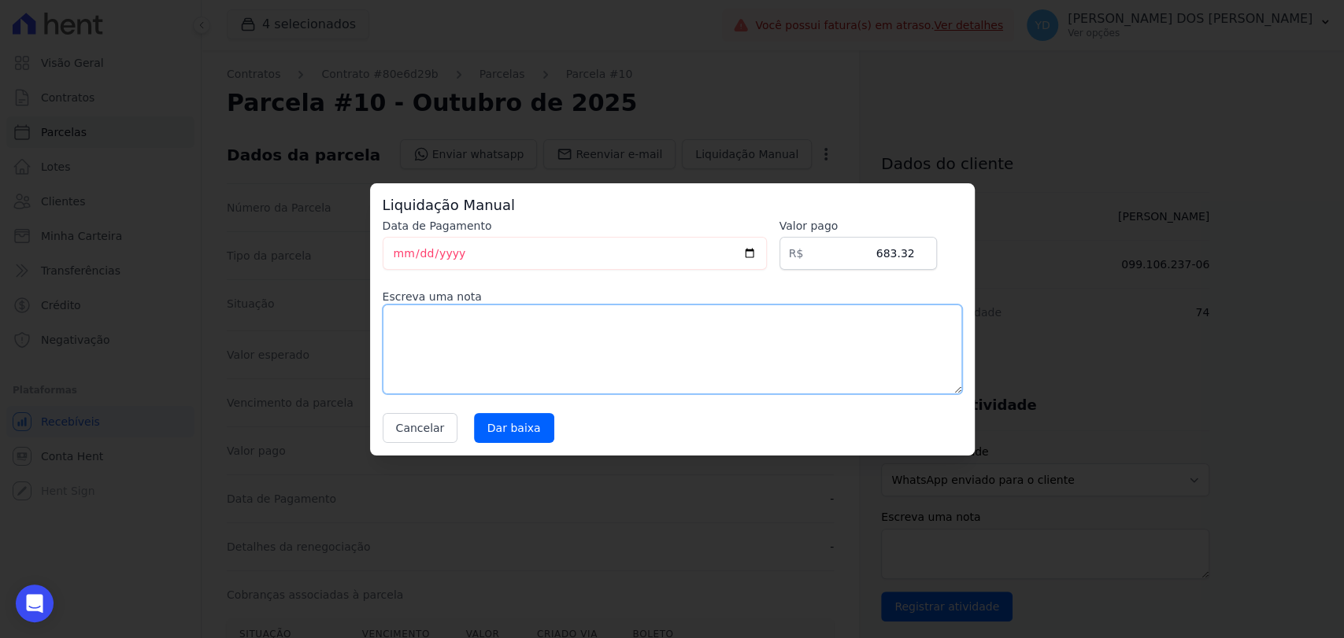
click at [624, 336] on textarea at bounding box center [672, 350] width 579 height 90
paste textarea "Pagamento por meio de indicação do lote 123 e 124!"
type textarea "Pagamento por meio de indicação do lote 123 e 124!"
click at [496, 437] on input "Dar baixa" at bounding box center [514, 428] width 80 height 30
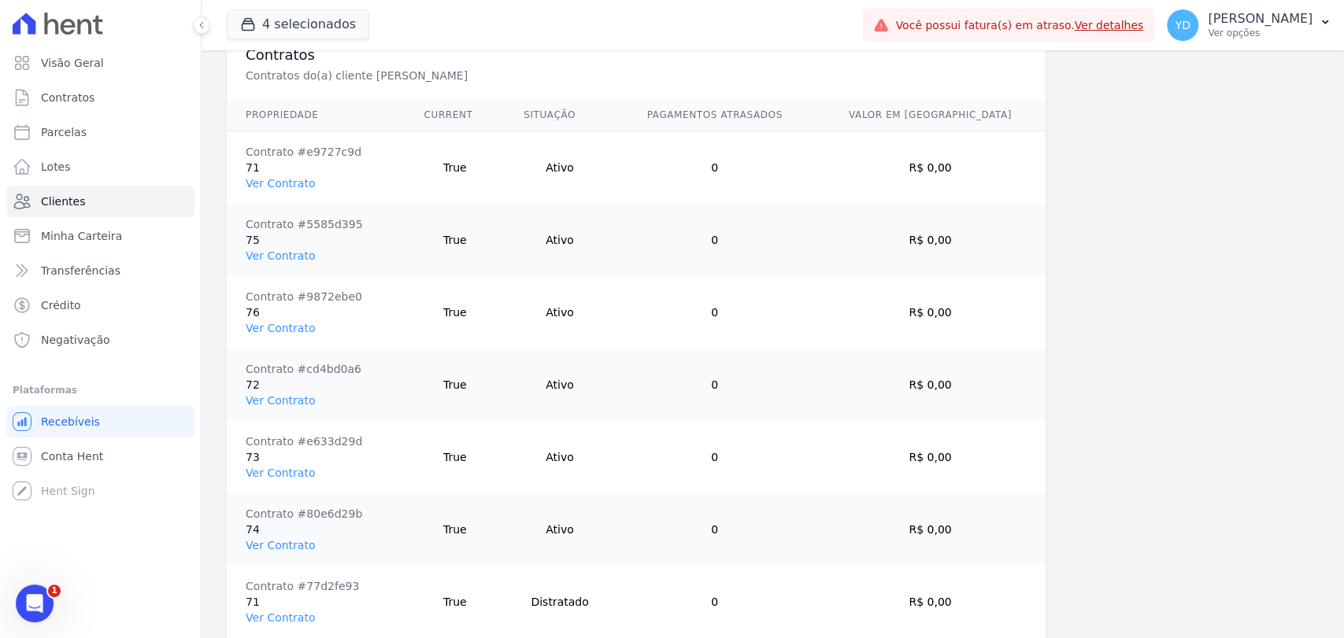
scroll to position [1339, 0]
